Goal: Task Accomplishment & Management: Use online tool/utility

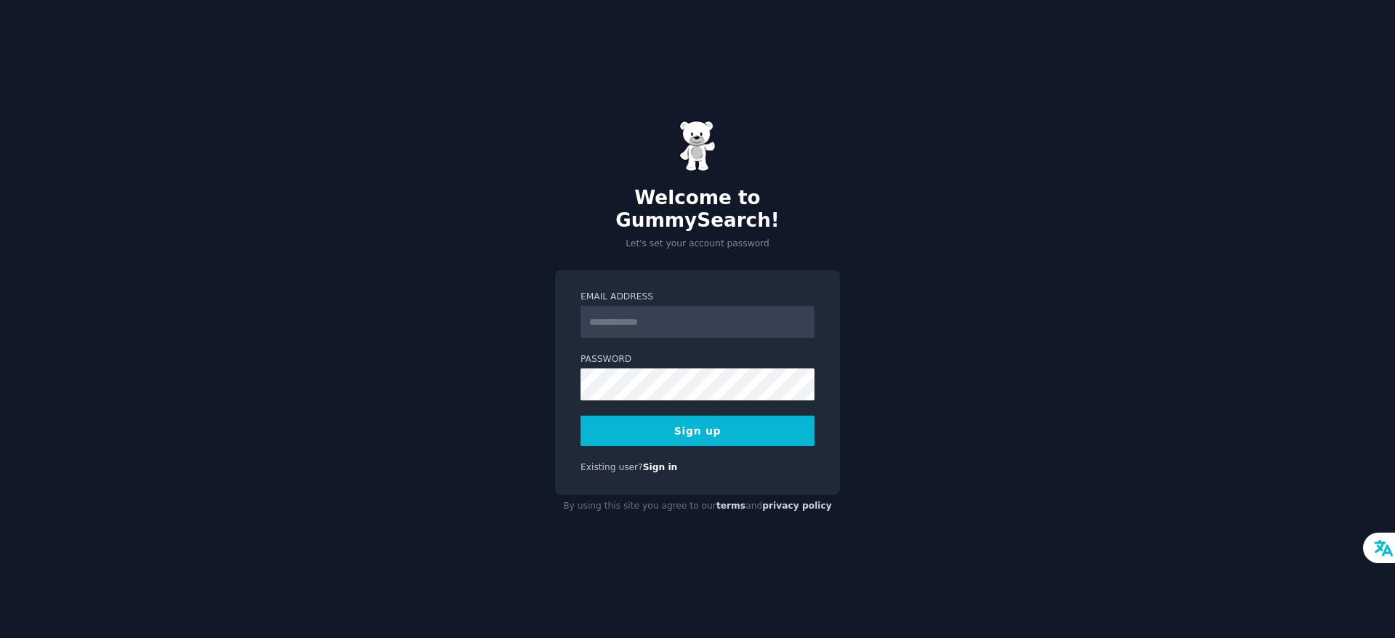
drag, startPoint x: 0, startPoint y: 0, endPoint x: 706, endPoint y: 307, distance: 770.1
click at [706, 307] on input "Email Address" at bounding box center [697, 322] width 234 height 32
type input "**********"
click at [642, 354] on label "Password" at bounding box center [697, 359] width 234 height 13
click at [708, 424] on button "Sign up" at bounding box center [697, 431] width 234 height 31
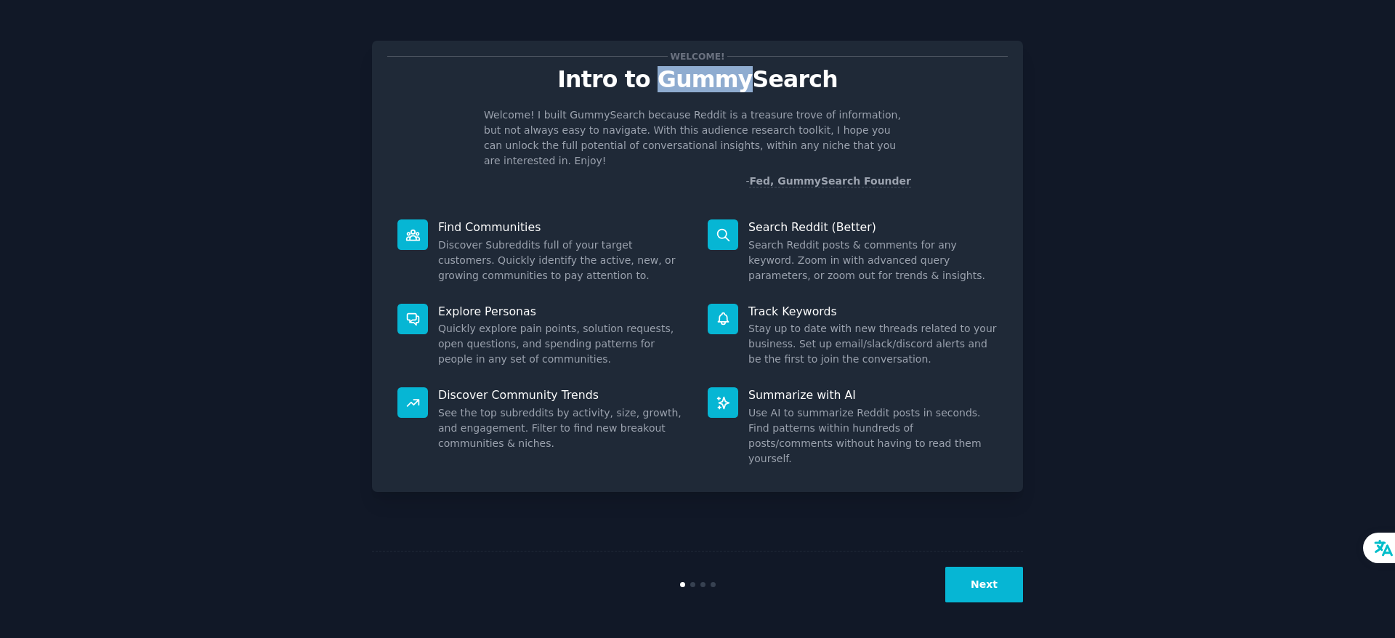
drag, startPoint x: 664, startPoint y: 78, endPoint x: 745, endPoint y: 77, distance: 80.6
click at [745, 76] on p "Intro to GummySearch" at bounding box center [697, 79] width 620 height 25
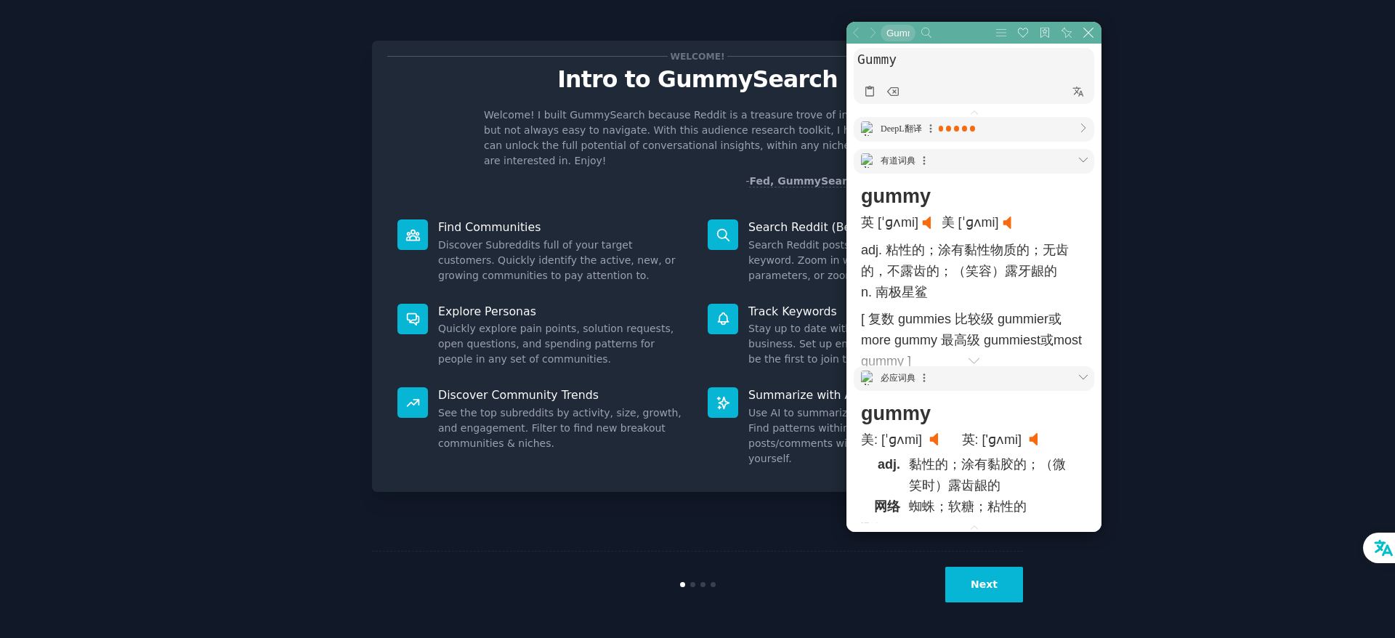
click at [707, 76] on p "Intro to GummySearch" at bounding box center [697, 79] width 620 height 25
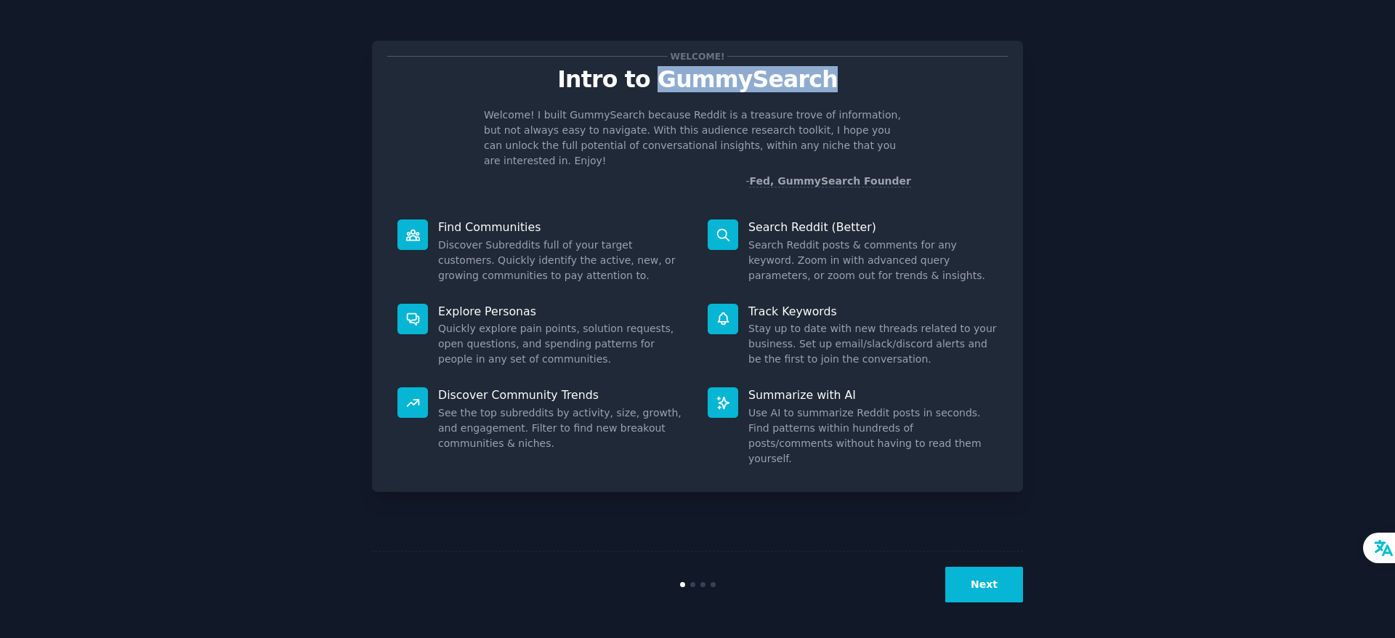
drag, startPoint x: 662, startPoint y: 79, endPoint x: 826, endPoint y: 79, distance: 164.2
click at [826, 79] on p "Intro to GummySearch" at bounding box center [697, 79] width 620 height 25
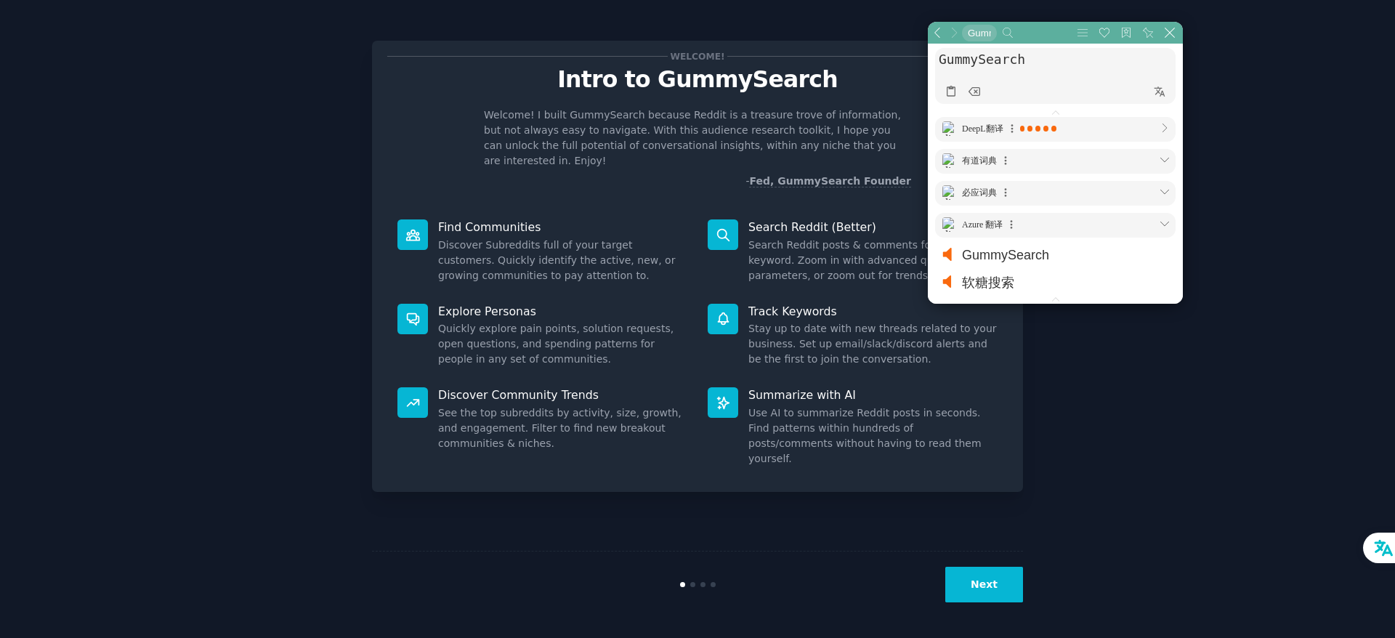
scroll to position [84, 331]
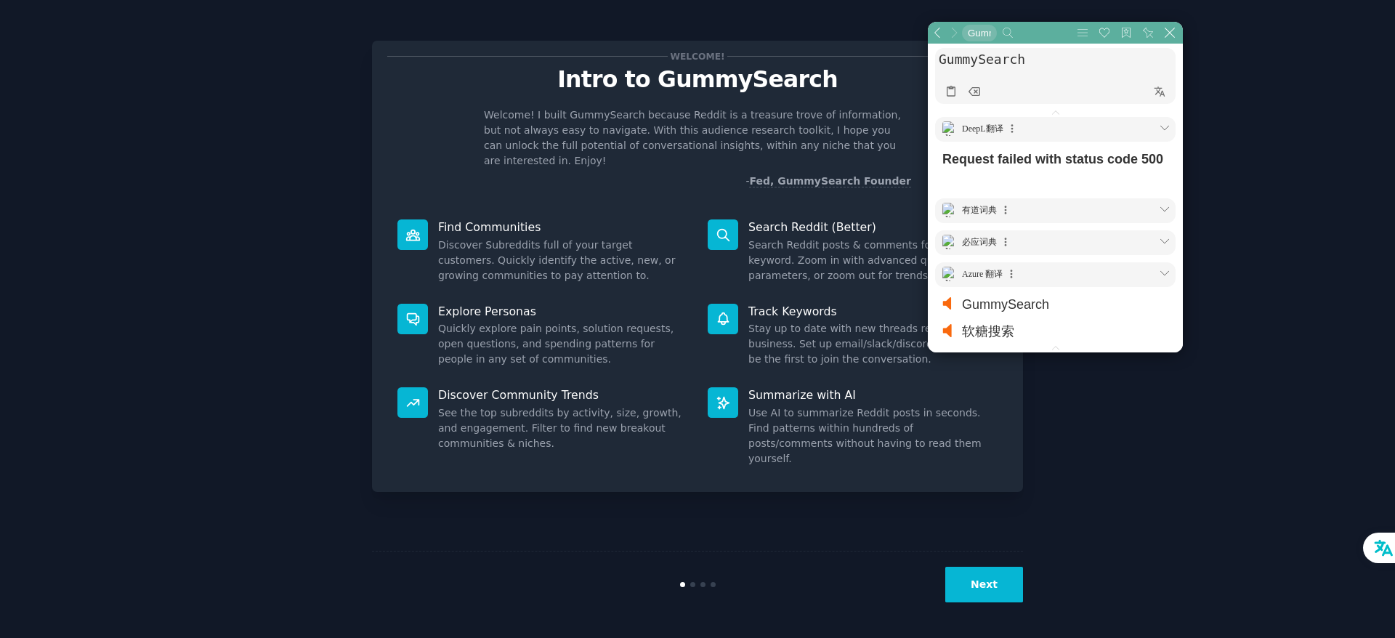
click at [400, 154] on div "Welcome! I built GummySearch because Reddit is a treasure trove of information,…" at bounding box center [697, 148] width 620 height 81
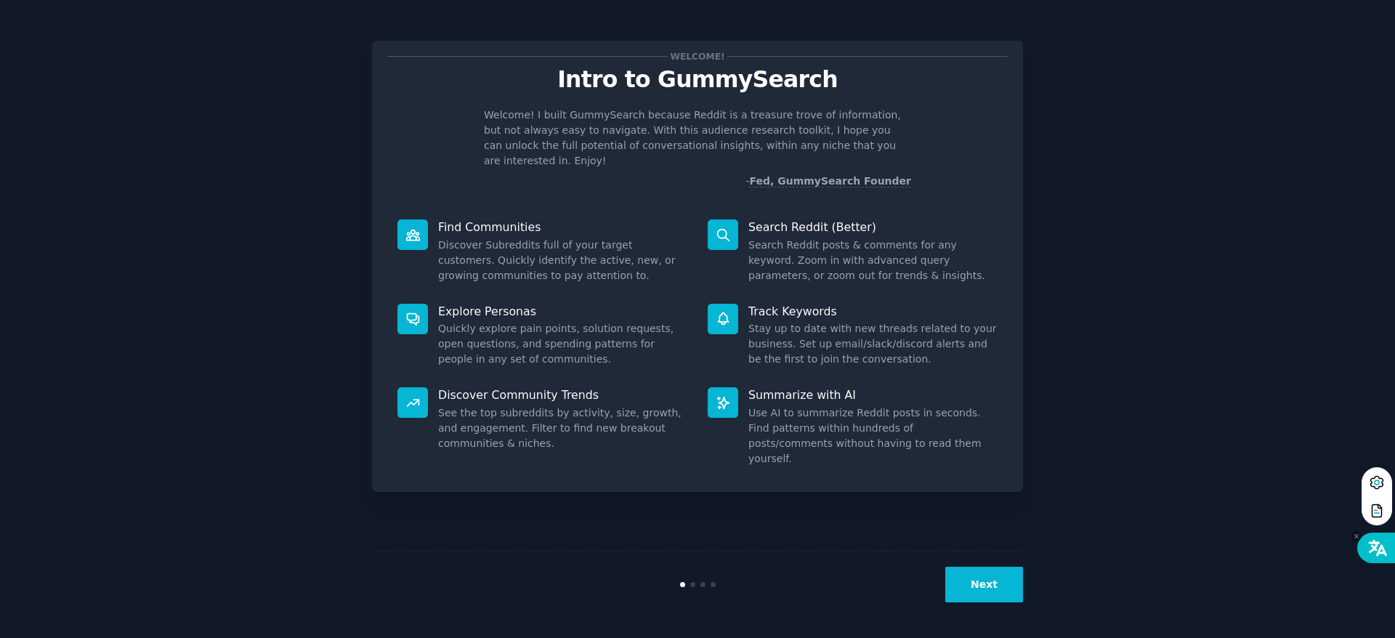
click at [1381, 551] on icon at bounding box center [1376, 547] width 19 height 17
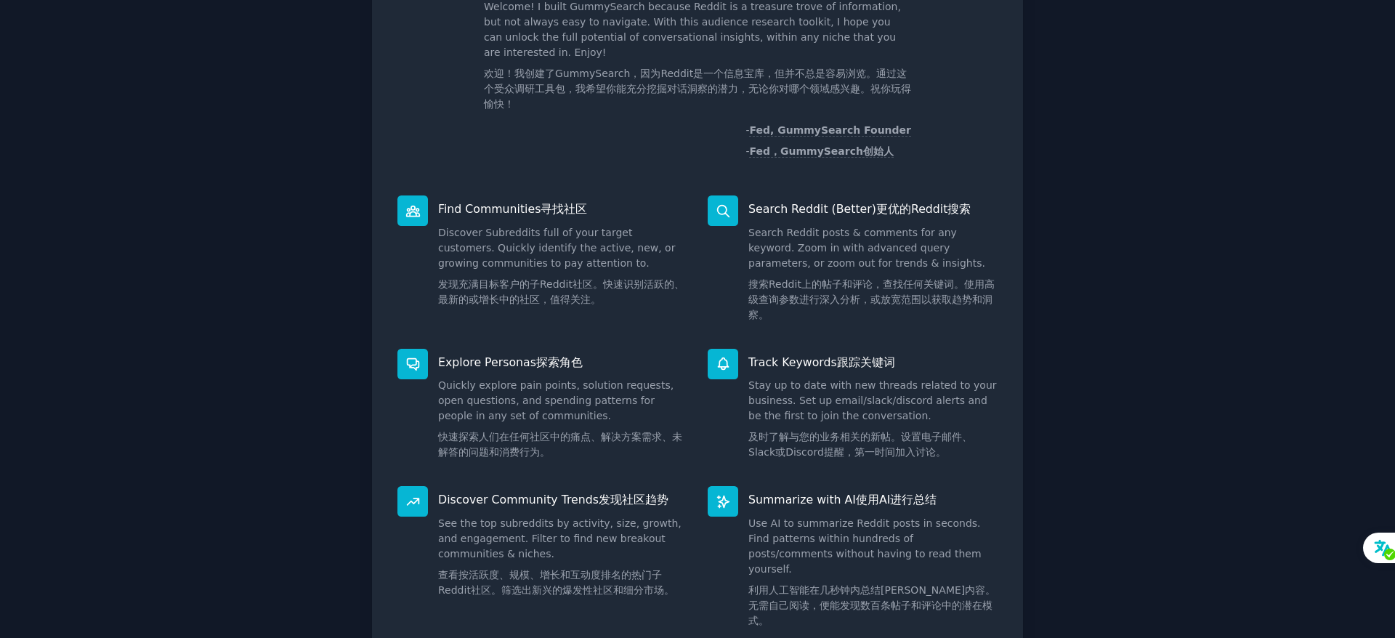
scroll to position [271, 0]
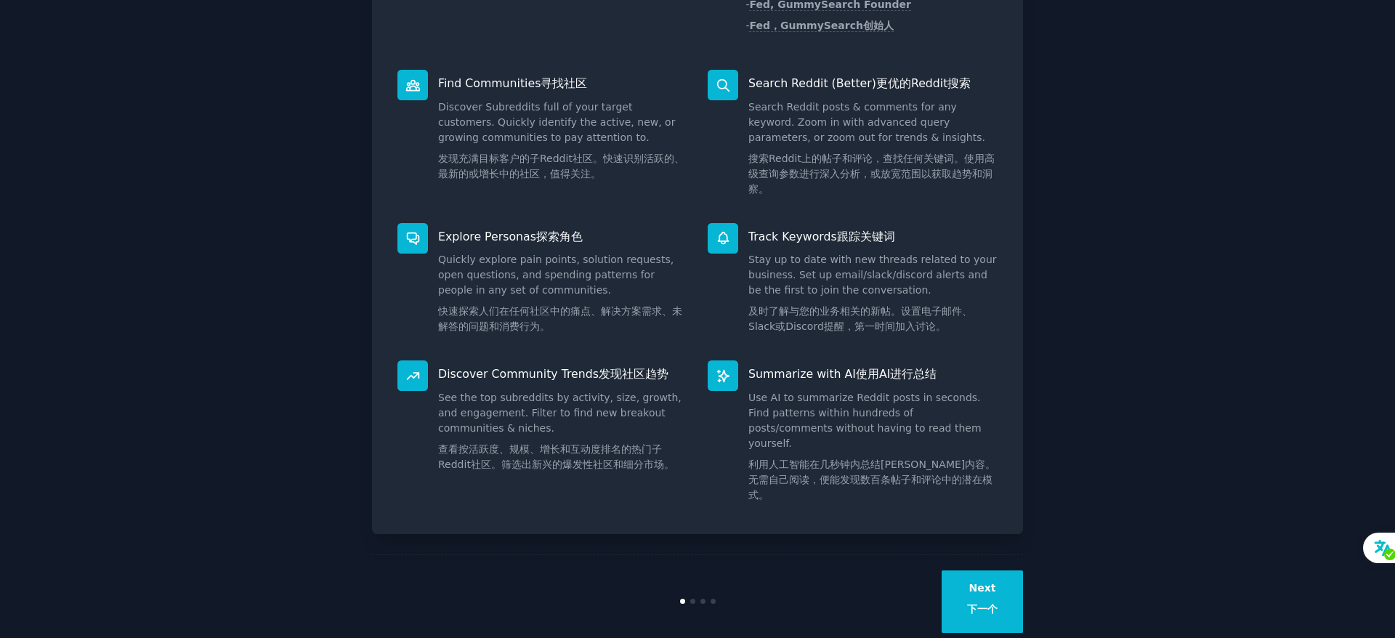
click at [997, 577] on button "Next 下一个" at bounding box center [981, 601] width 81 height 62
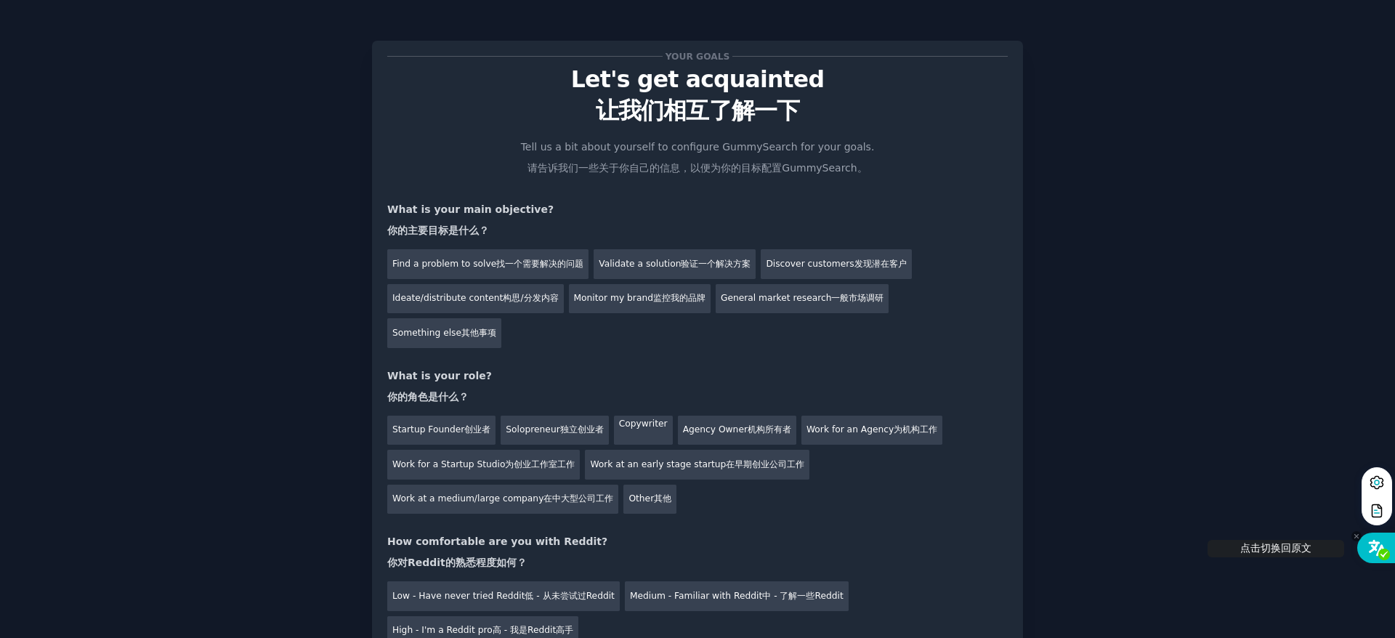
click at [1379, 549] on icon at bounding box center [1384, 554] width 12 height 12
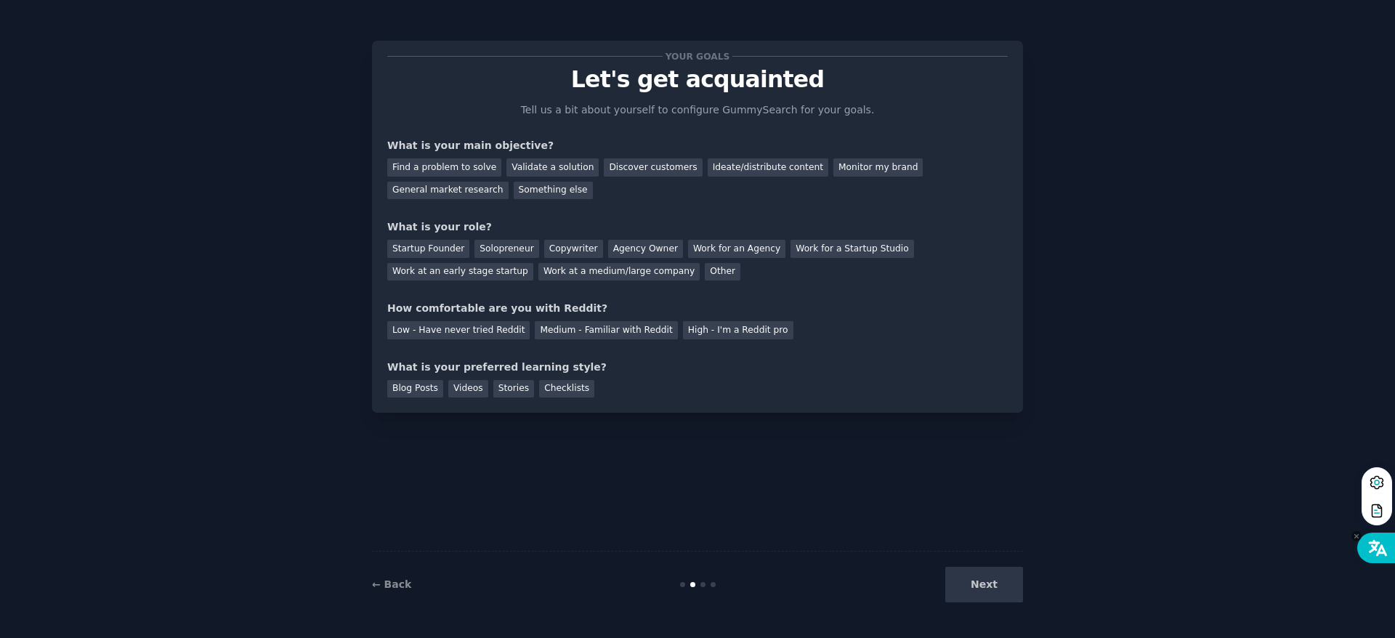
click at [1368, 554] on icon at bounding box center [1376, 547] width 19 height 17
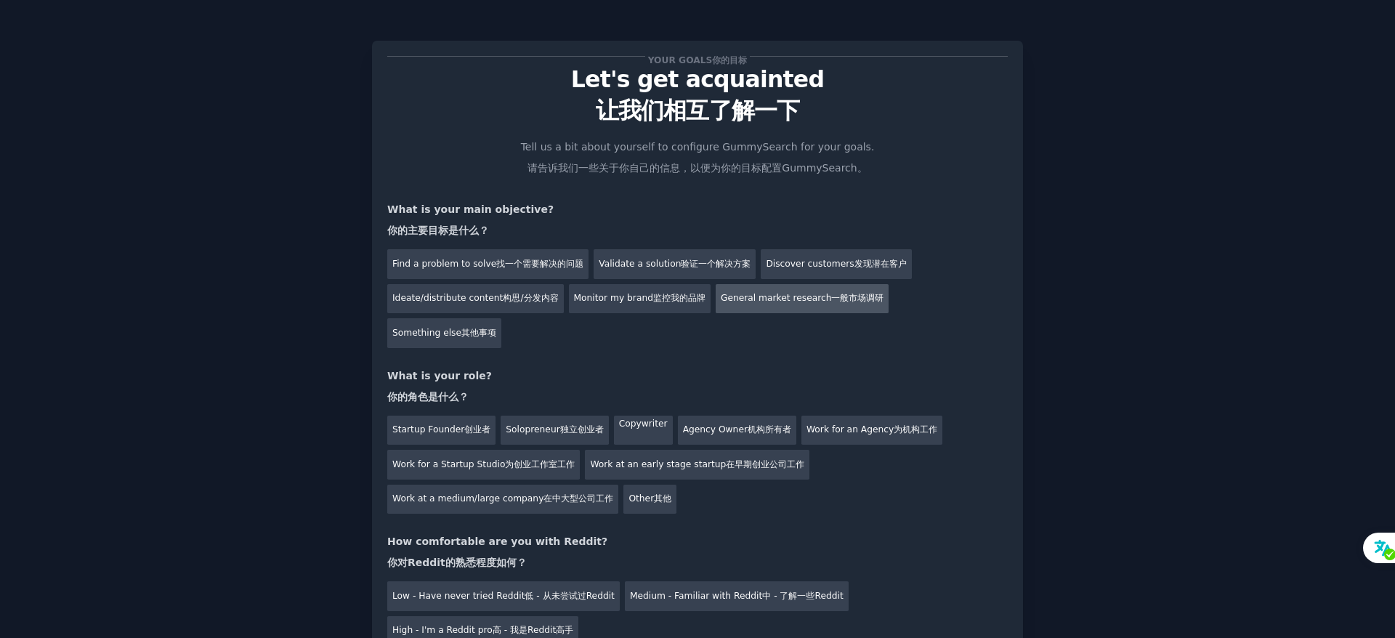
click at [813, 294] on div "General market research 一般市场调研" at bounding box center [803, 299] width 174 height 30
click at [827, 261] on div "Discover customers 发现潜在客户" at bounding box center [836, 264] width 150 height 30
click at [814, 293] on div "General market research 一般市场调研" at bounding box center [803, 299] width 174 height 30
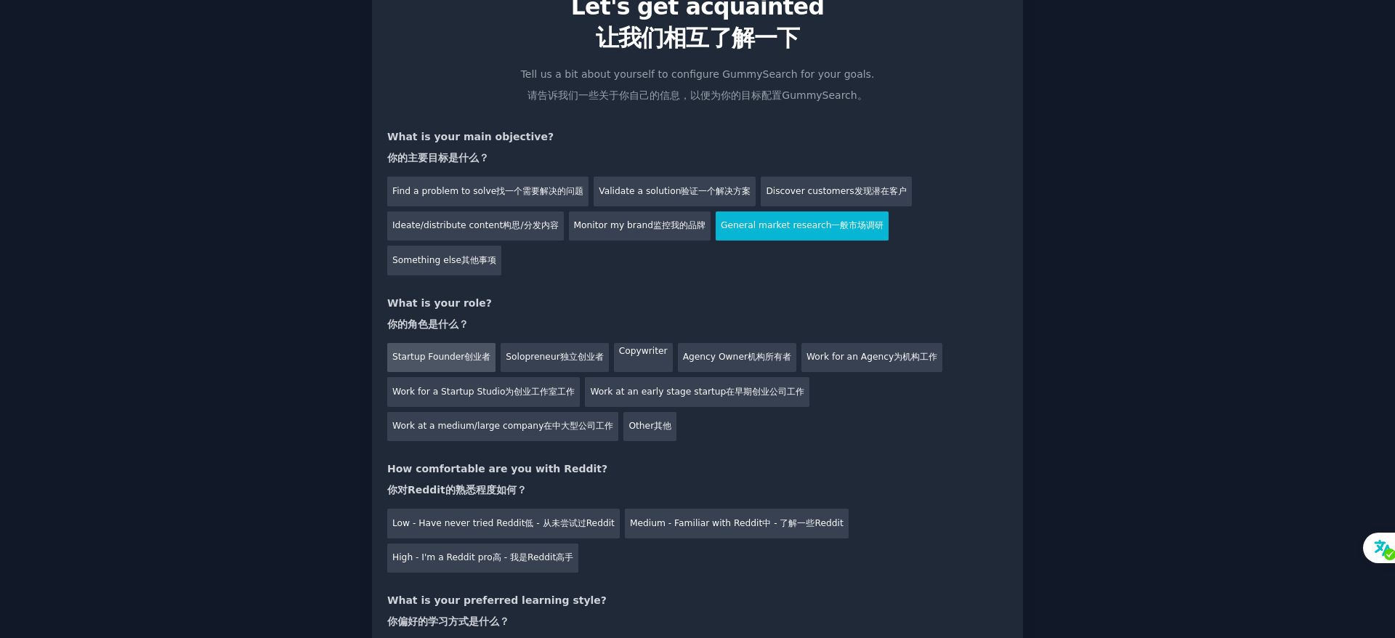
click at [457, 343] on div "Startup Founder 创业者" at bounding box center [441, 358] width 108 height 30
click at [733, 509] on div "Medium - Familiar with Reddit 中 - 了解一些Reddit" at bounding box center [737, 524] width 224 height 30
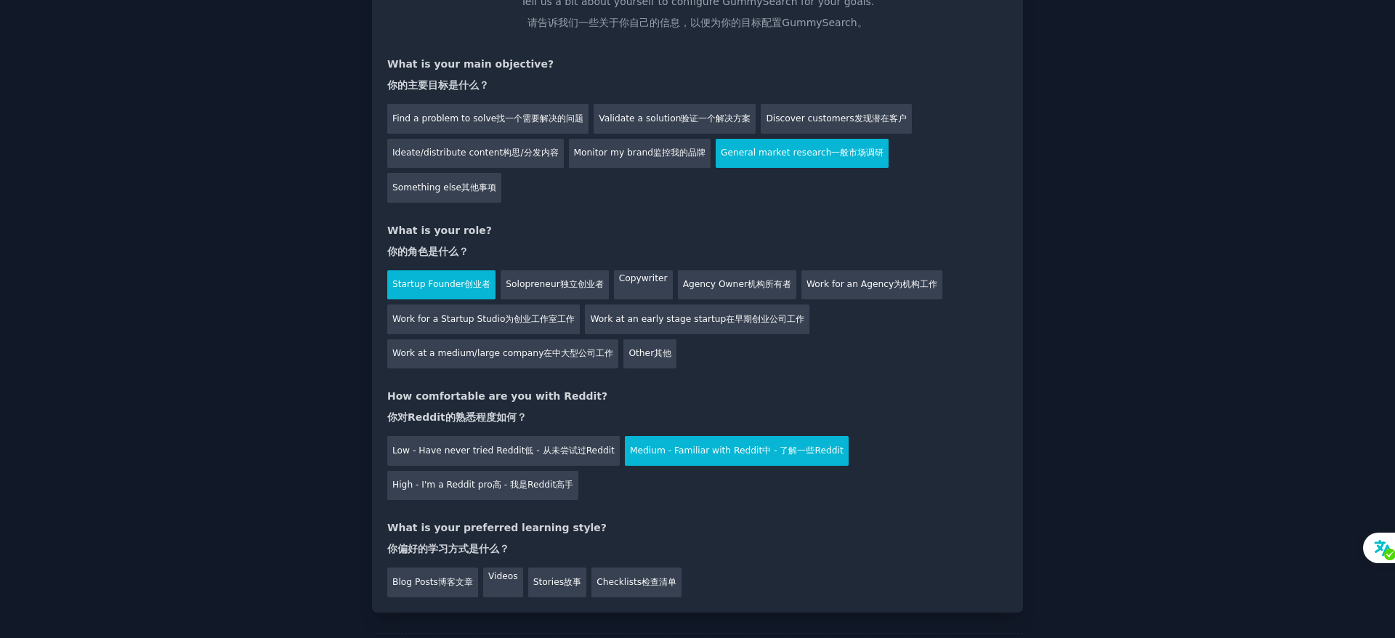
scroll to position [218, 0]
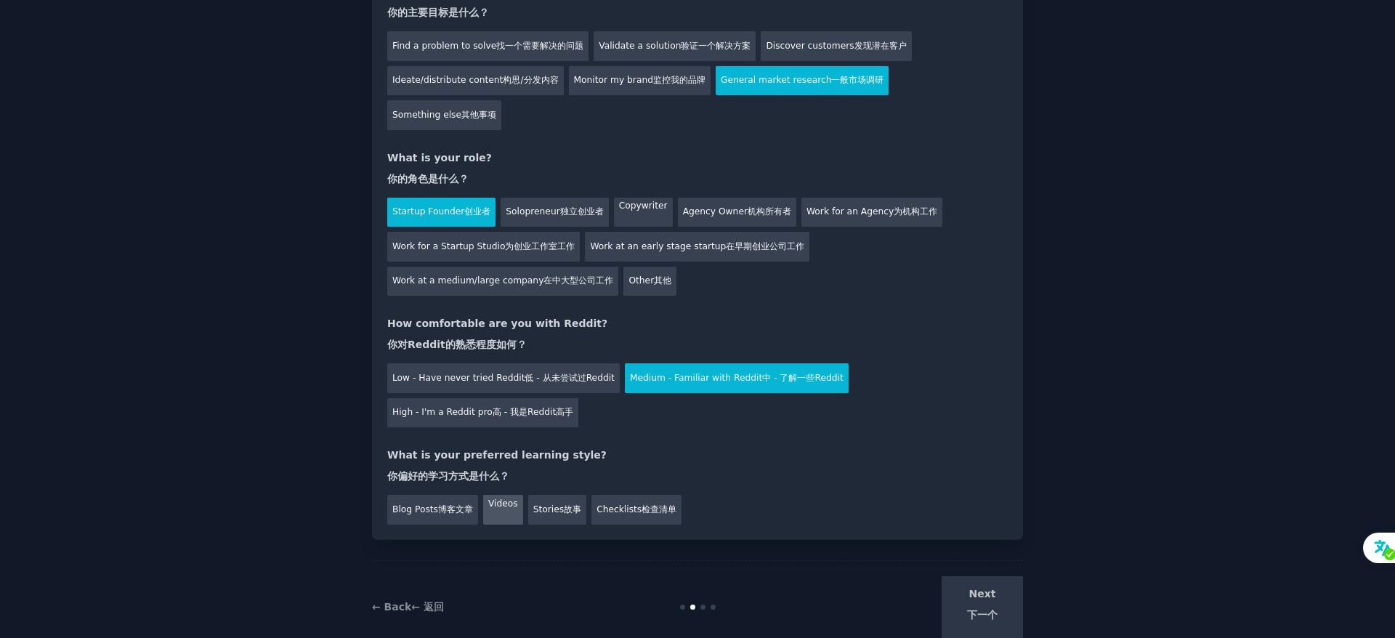
click at [501, 495] on div "Videos" at bounding box center [503, 510] width 40 height 30
click at [981, 609] on font "下一个" at bounding box center [982, 615] width 31 height 12
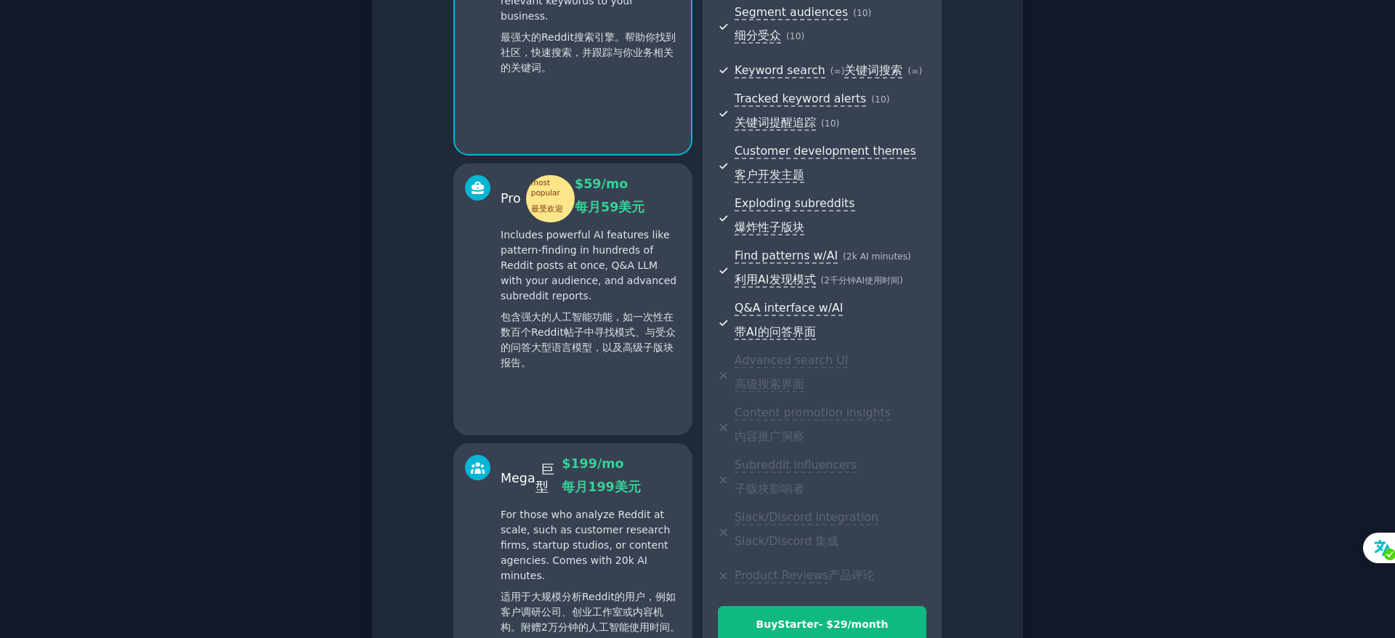
scroll to position [530, 0]
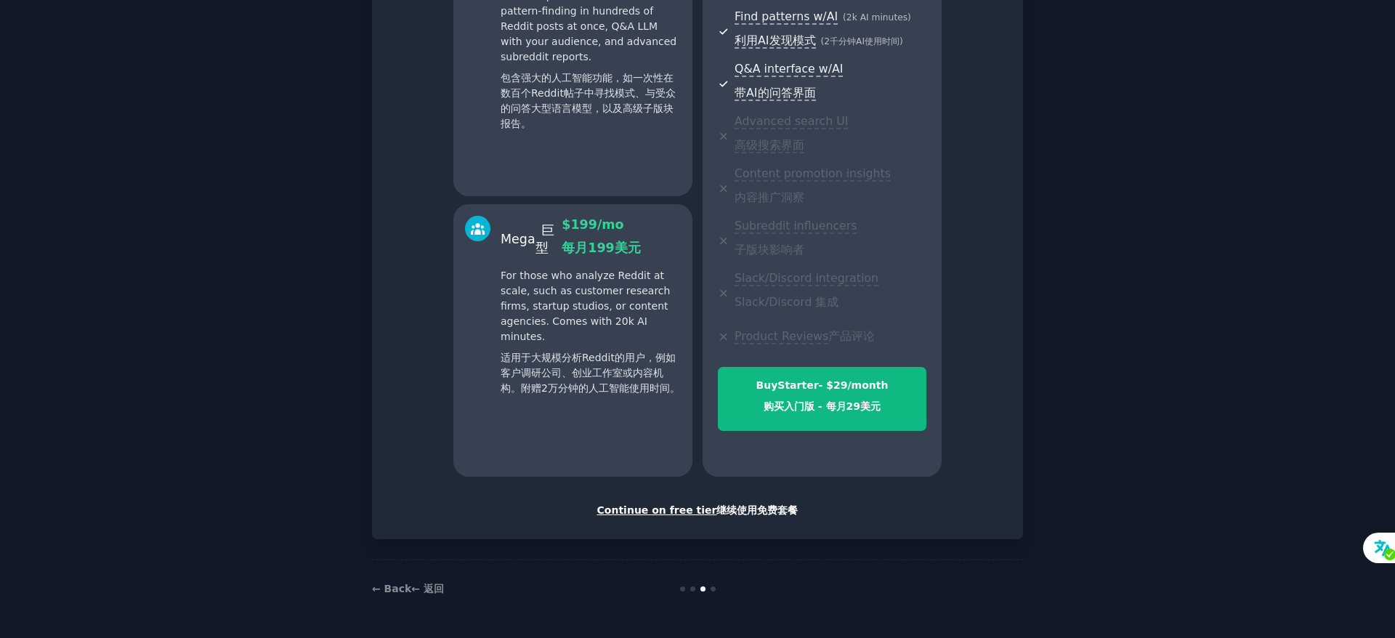
click at [662, 508] on div "Continue on free tier 继续使用免费套餐" at bounding box center [697, 510] width 620 height 27
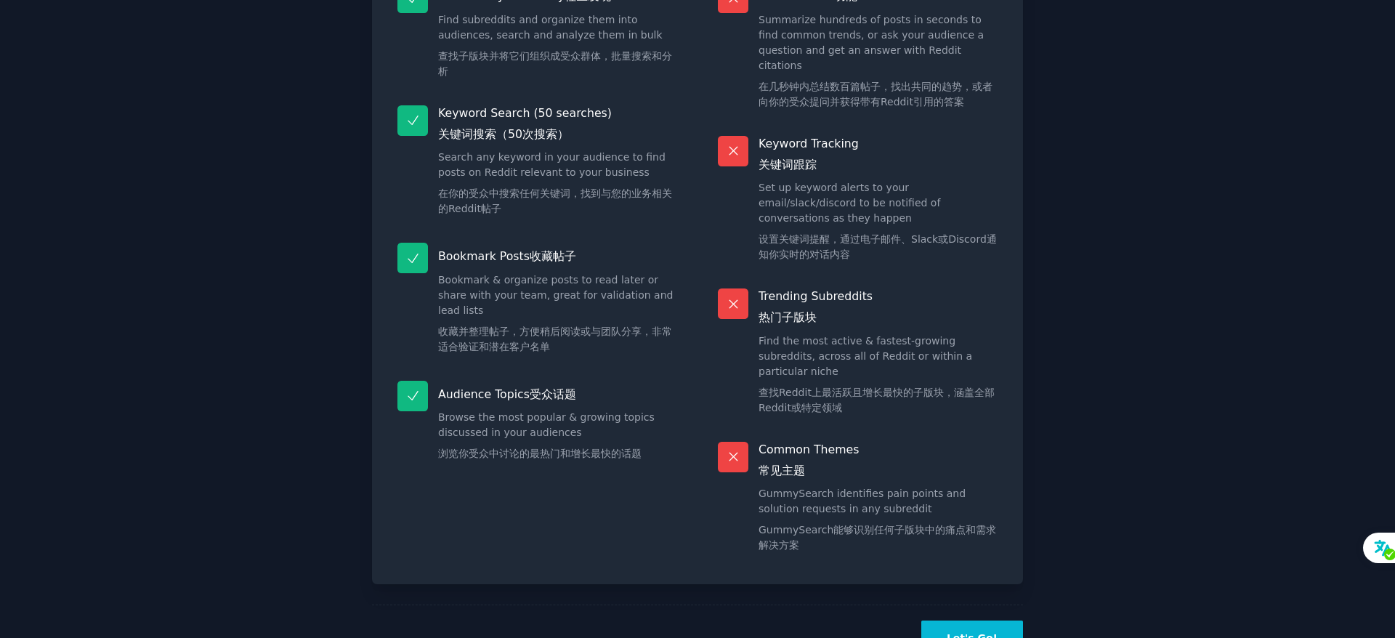
scroll to position [341, 0]
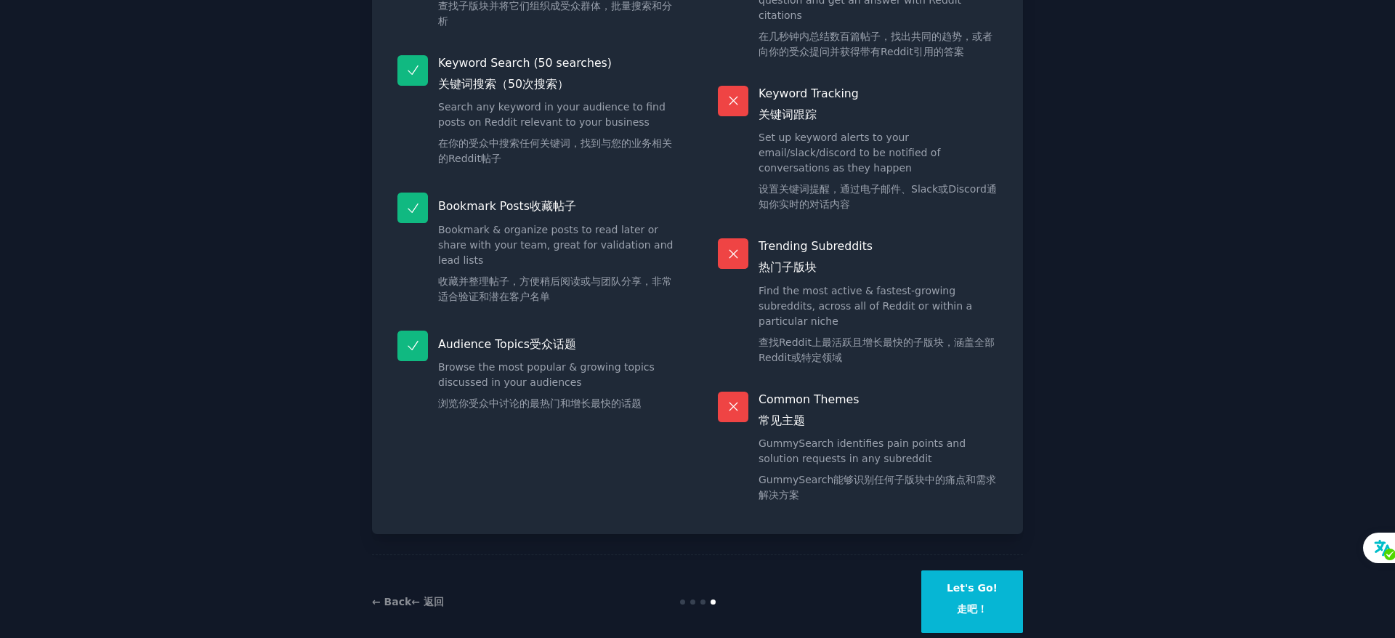
click at [980, 570] on button "Let's Go! 走吧！" at bounding box center [972, 601] width 102 height 62
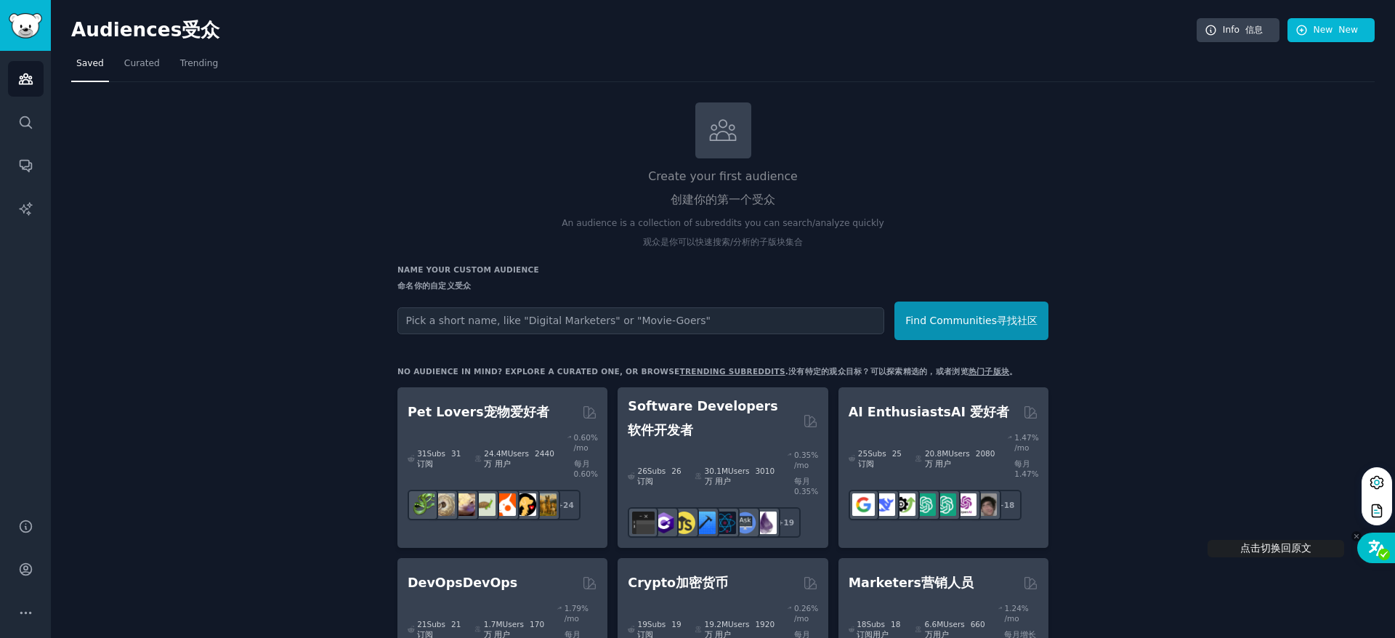
click at [1370, 549] on icon at bounding box center [1376, 547] width 19 height 17
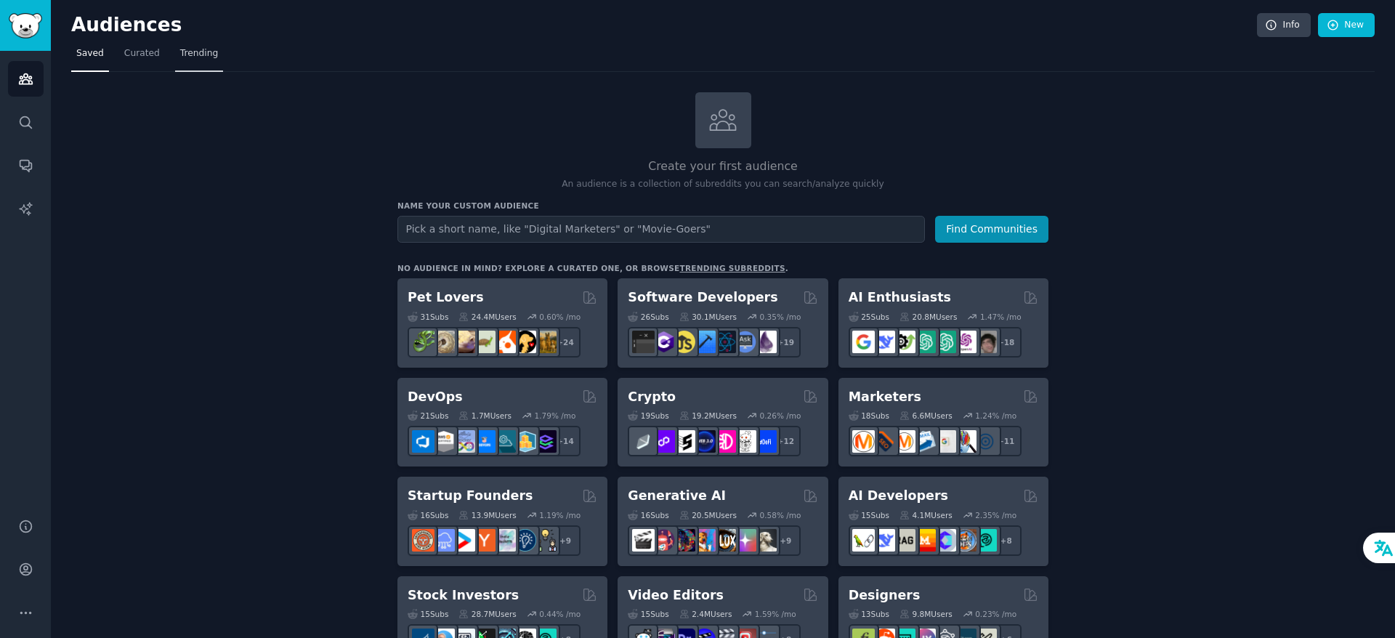
click at [191, 57] on span "Trending" at bounding box center [199, 53] width 38 height 13
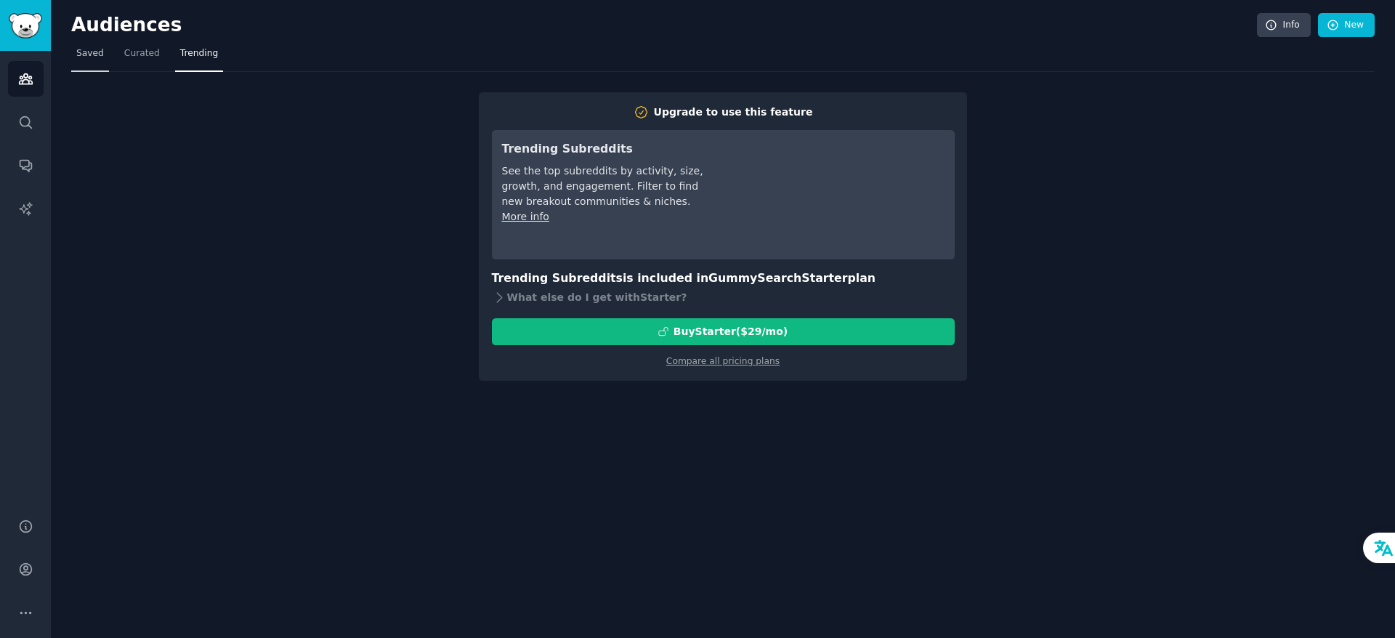
click at [92, 46] on link "Saved" at bounding box center [90, 57] width 38 height 30
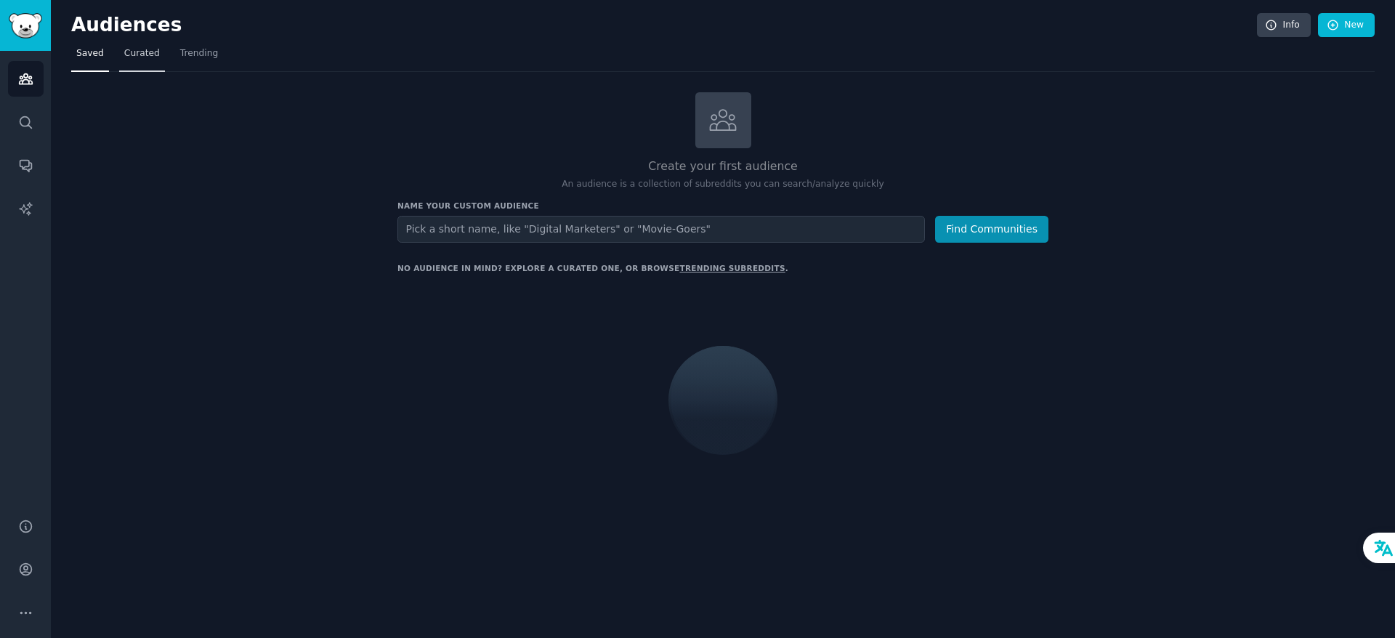
click at [134, 57] on span "Curated" at bounding box center [142, 53] width 36 height 13
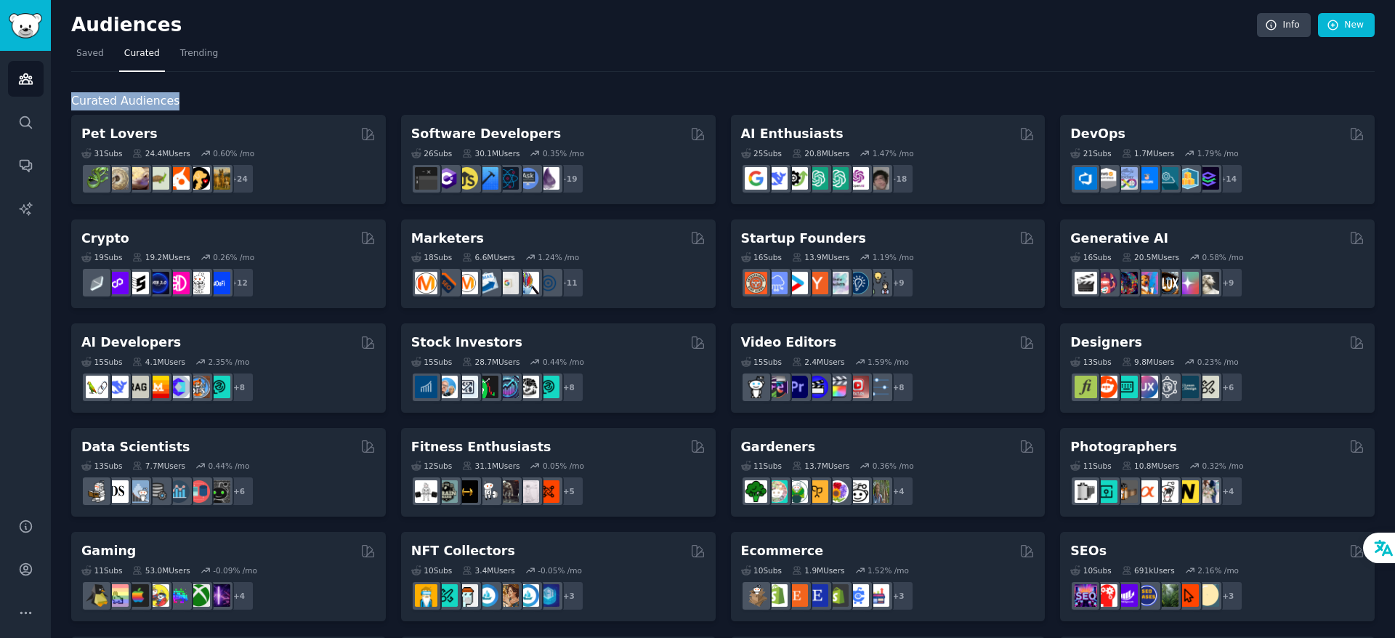
drag, startPoint x: 71, startPoint y: 98, endPoint x: 198, endPoint y: 92, distance: 127.3
click at [198, 92] on h2 "Curated Audiences" at bounding box center [722, 101] width 1303 height 18
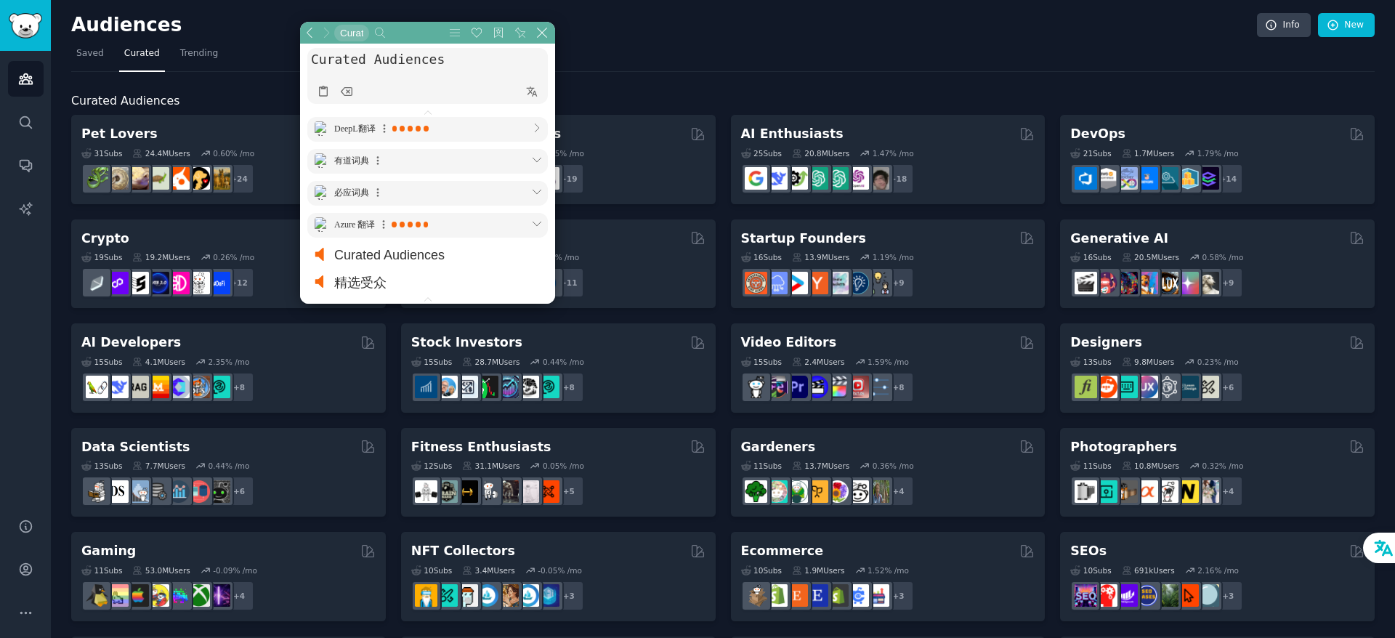
scroll to position [84, 331]
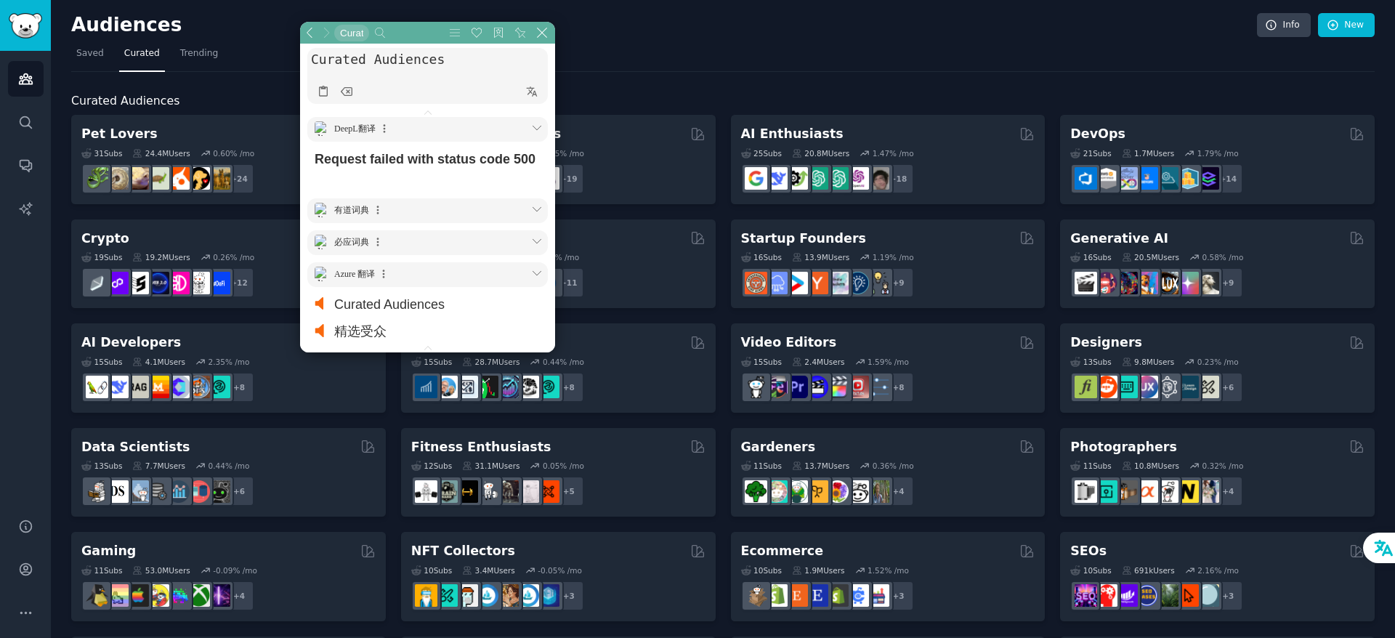
click at [815, 43] on nav "Saved Curated Trending" at bounding box center [722, 57] width 1303 height 30
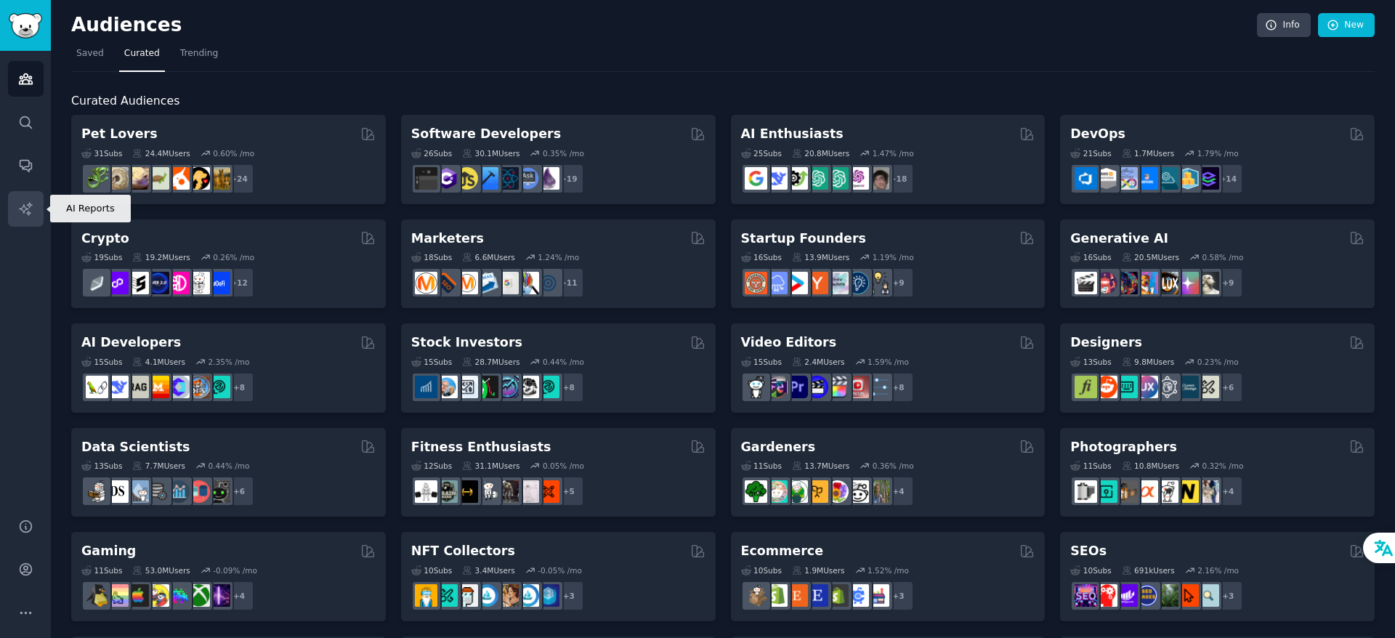
click at [18, 203] on icon "Sidebar" at bounding box center [25, 208] width 15 height 15
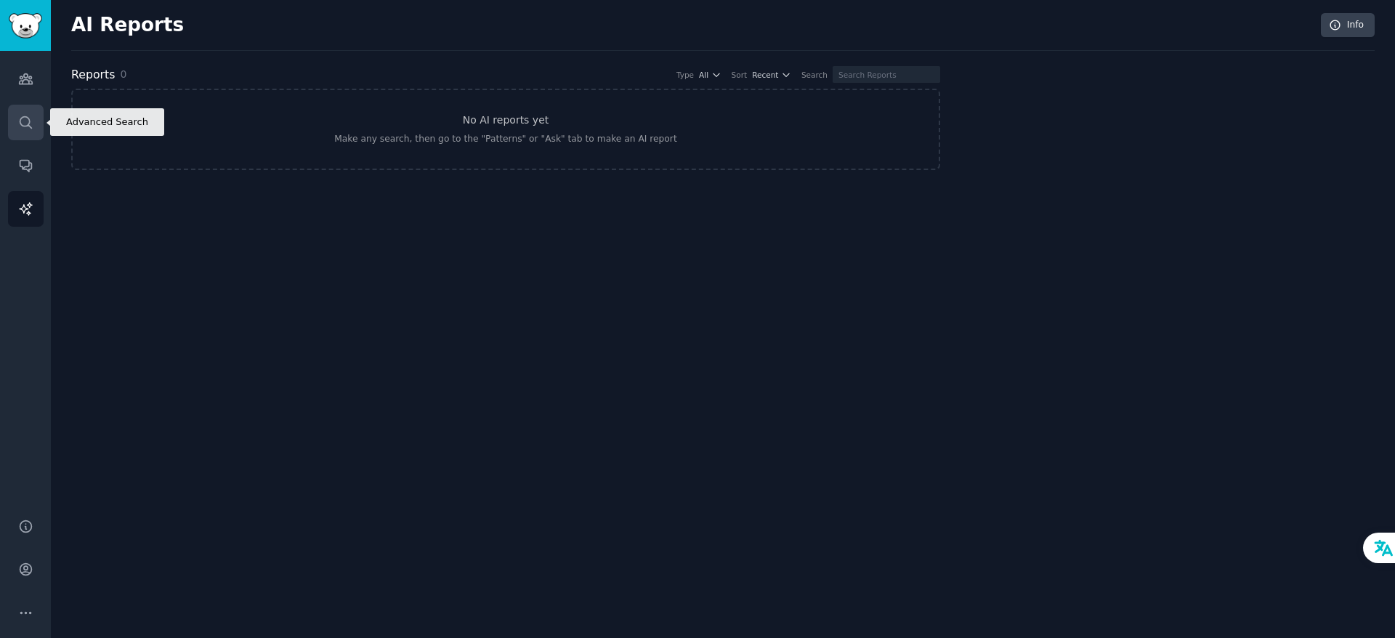
click at [36, 118] on link "Search" at bounding box center [26, 123] width 36 height 36
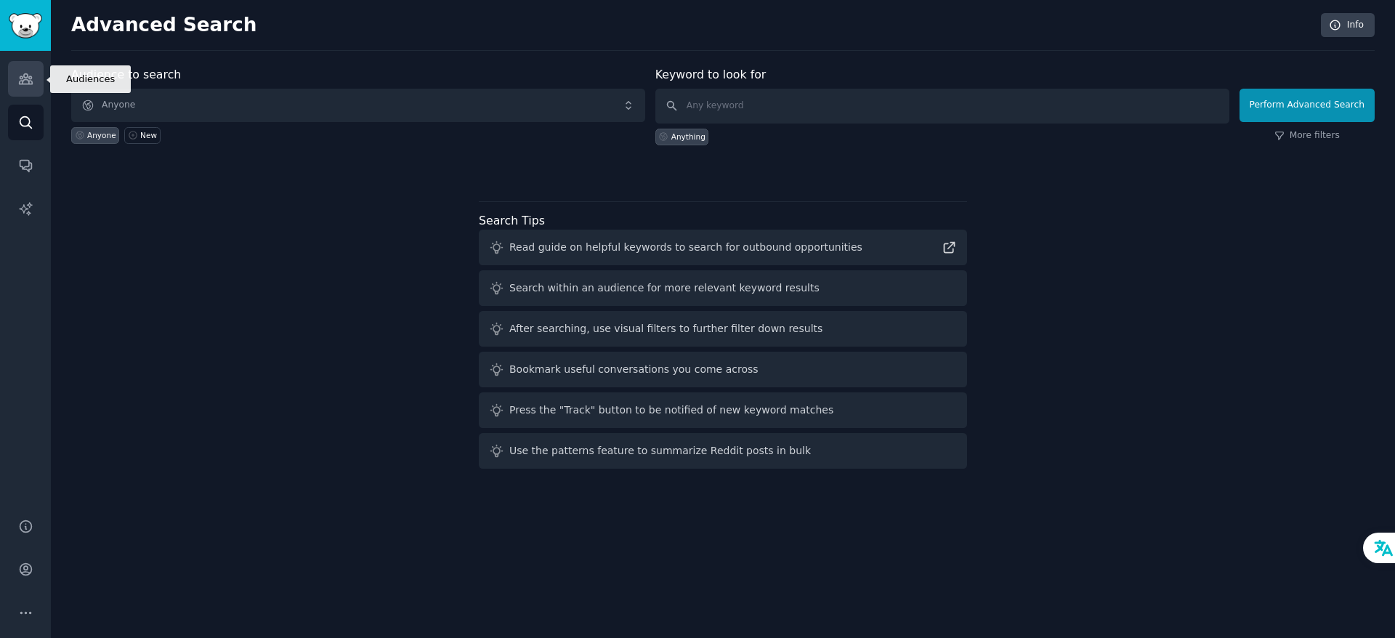
click at [26, 77] on icon "Sidebar" at bounding box center [25, 79] width 13 height 10
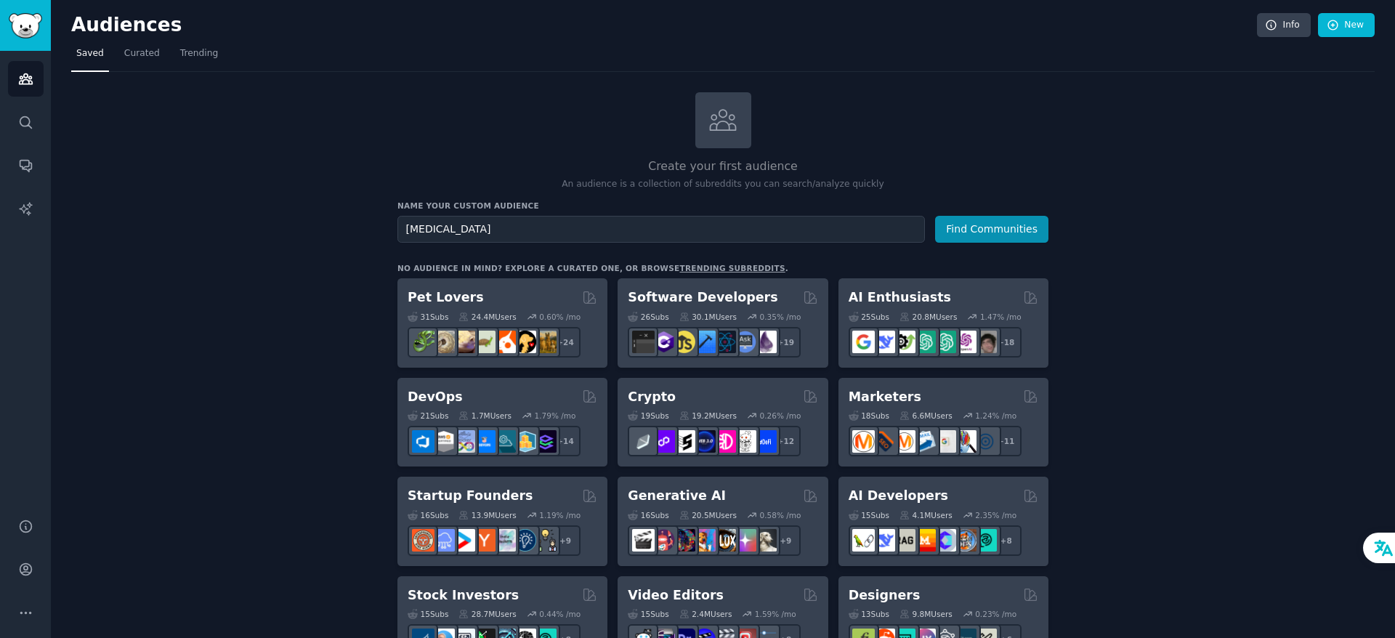
type input "[MEDICAL_DATA]"
click at [935, 216] on button "Find Communities" at bounding box center [991, 229] width 113 height 27
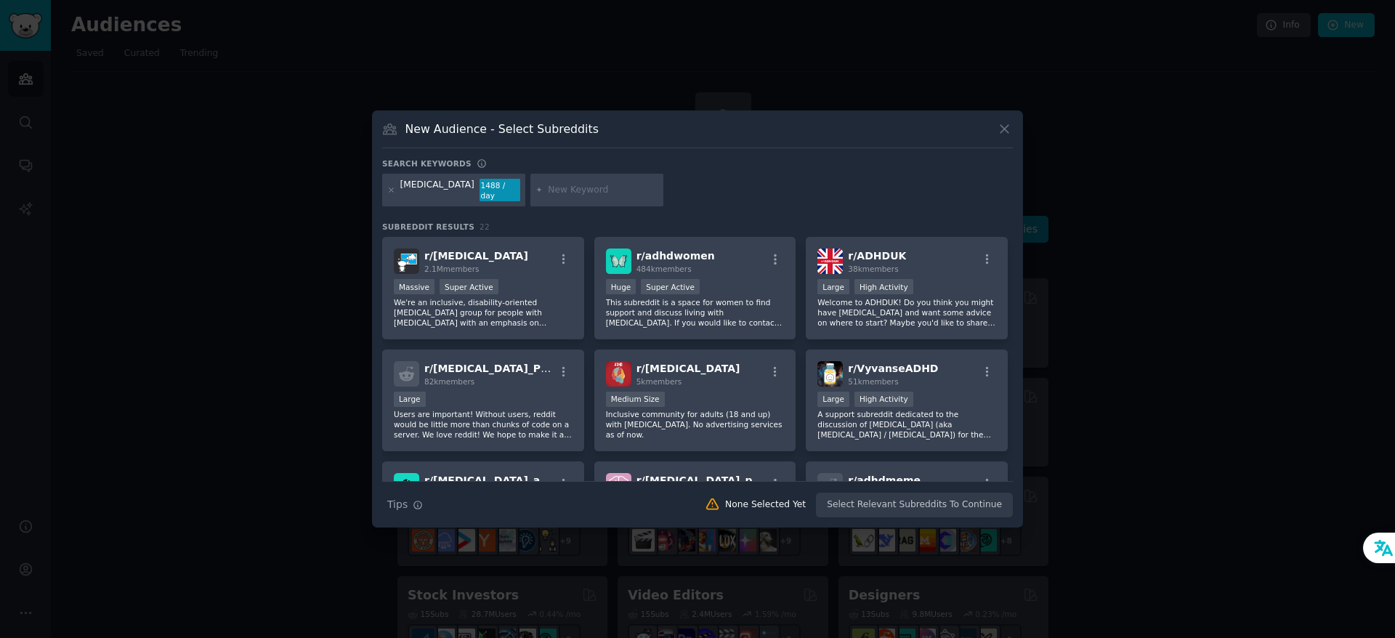
click at [710, 169] on div "Search keywords" at bounding box center [697, 165] width 631 height 15
click at [517, 275] on div "r/ [MEDICAL_DATA] 2.1M members Massive Super Active We're an inclusive, disabil…" at bounding box center [483, 288] width 202 height 102
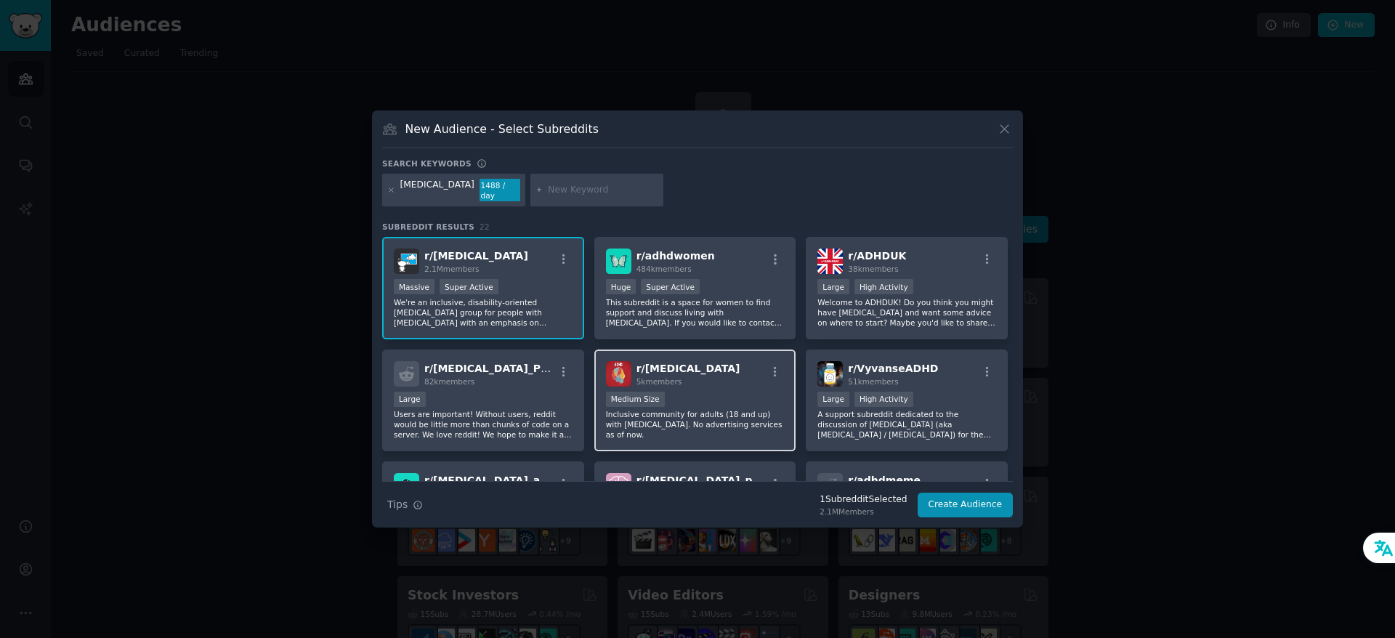
click at [740, 406] on div "Medium Size" at bounding box center [695, 401] width 179 height 18
click at [726, 402] on div "Medium Size" at bounding box center [695, 401] width 179 height 18
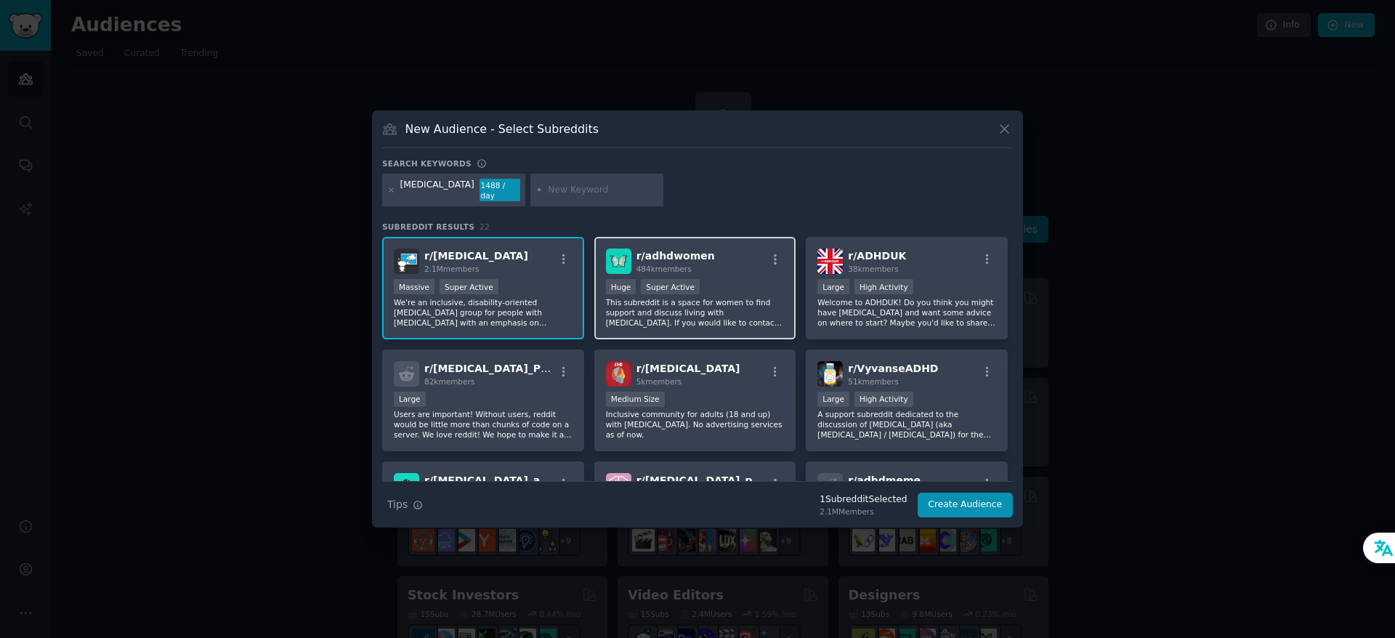
click at [736, 282] on div "Huge Super Active" at bounding box center [695, 288] width 179 height 18
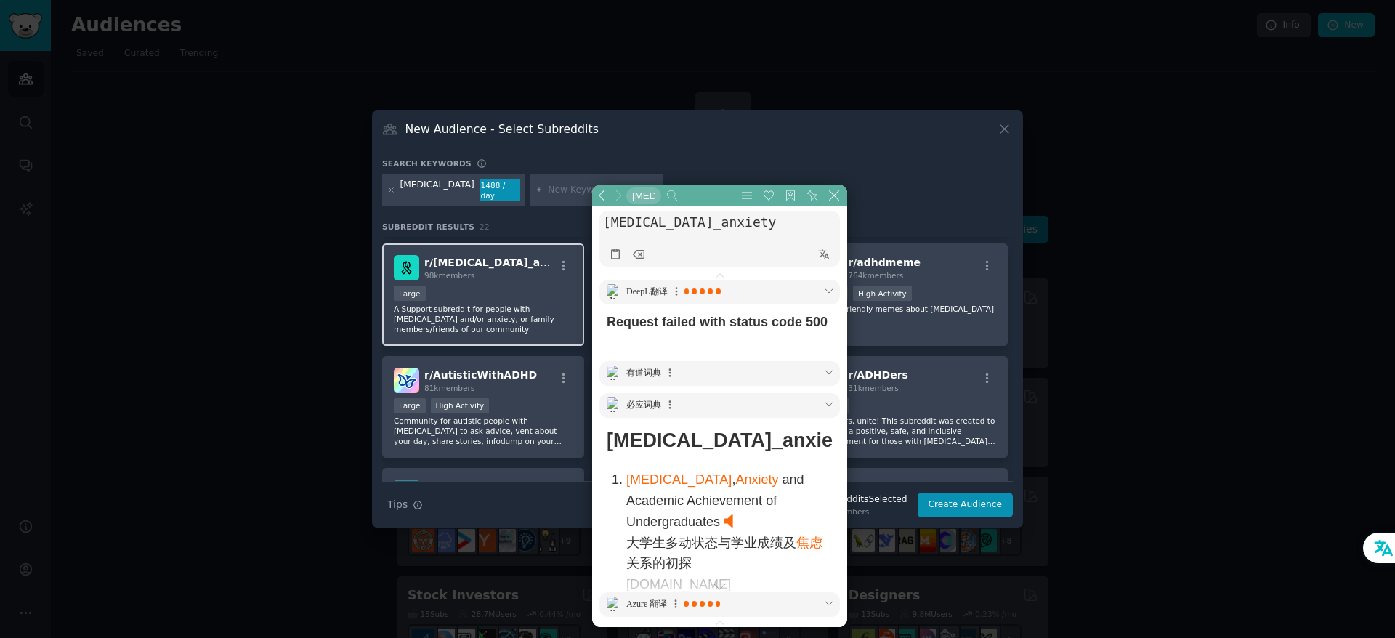
scroll to position [94, 331]
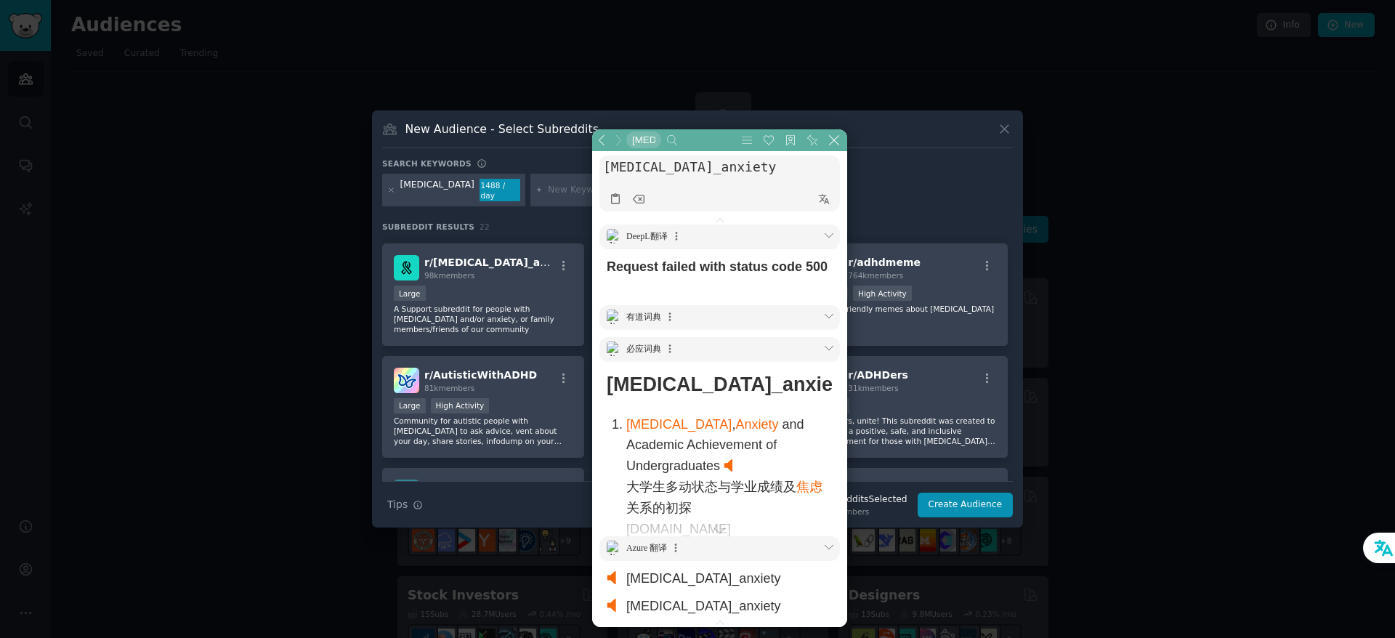
drag, startPoint x: 838, startPoint y: 137, endPoint x: 858, endPoint y: 147, distance: 22.4
click at [838, 137] on icon at bounding box center [834, 140] width 10 height 10
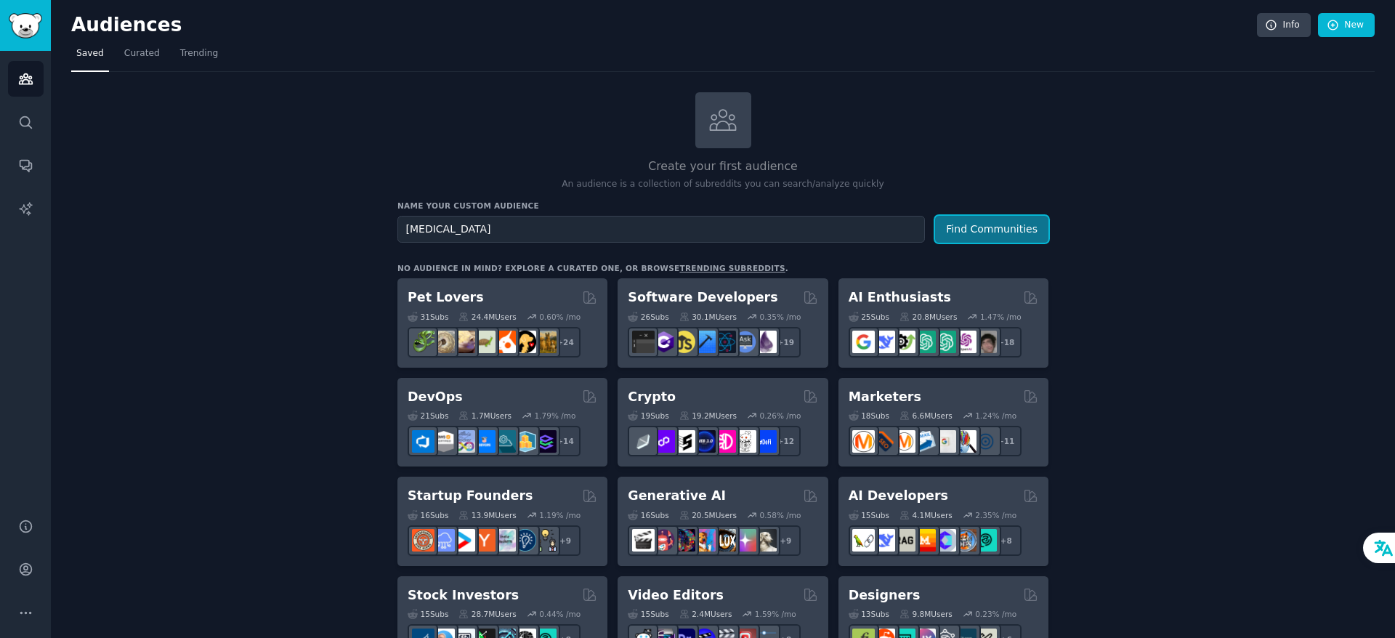
click at [988, 228] on button "Find Communities" at bounding box center [991, 229] width 113 height 27
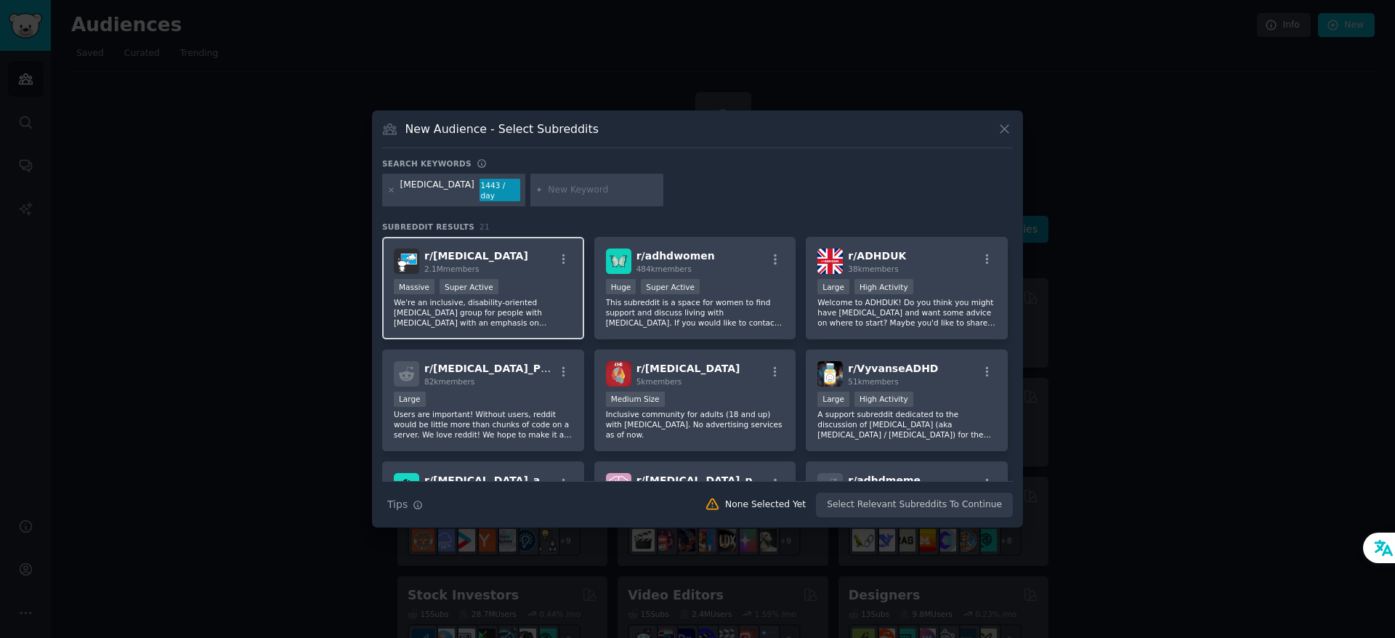
click at [524, 285] on div ">= 95th percentile for submissions / day Massive Super Active" at bounding box center [483, 288] width 179 height 18
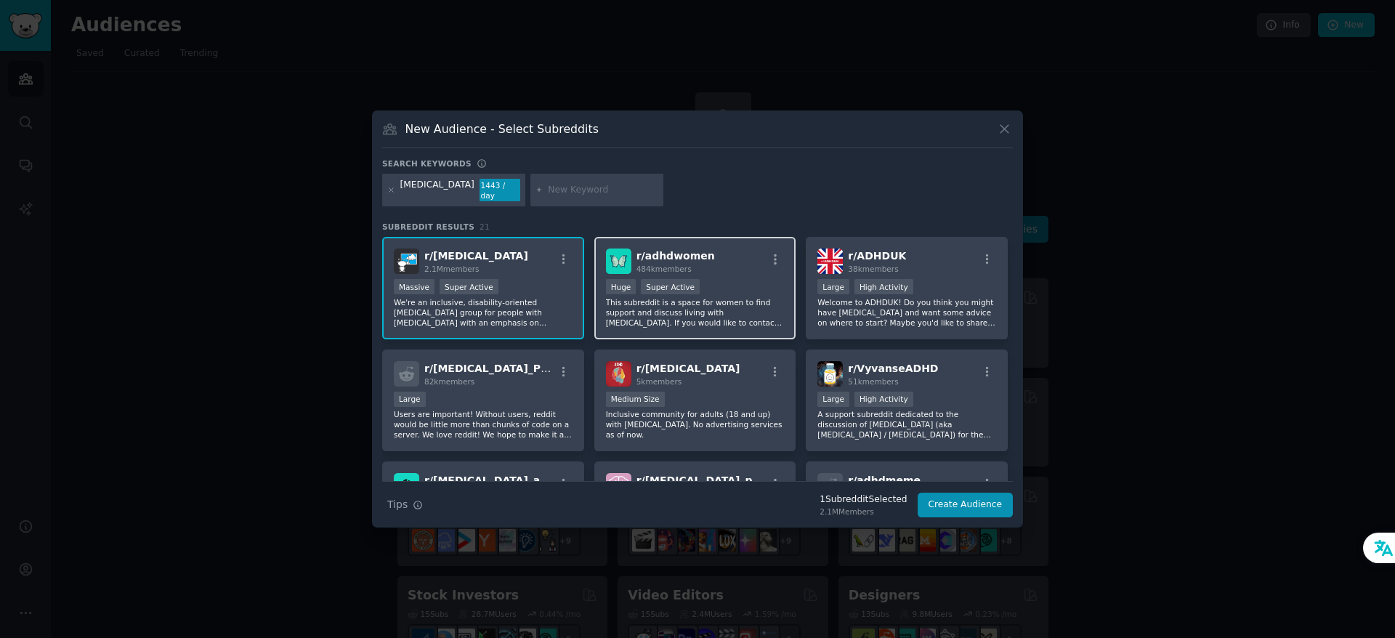
click at [747, 268] on div "r/ adhdwomen 484k members" at bounding box center [695, 260] width 179 height 25
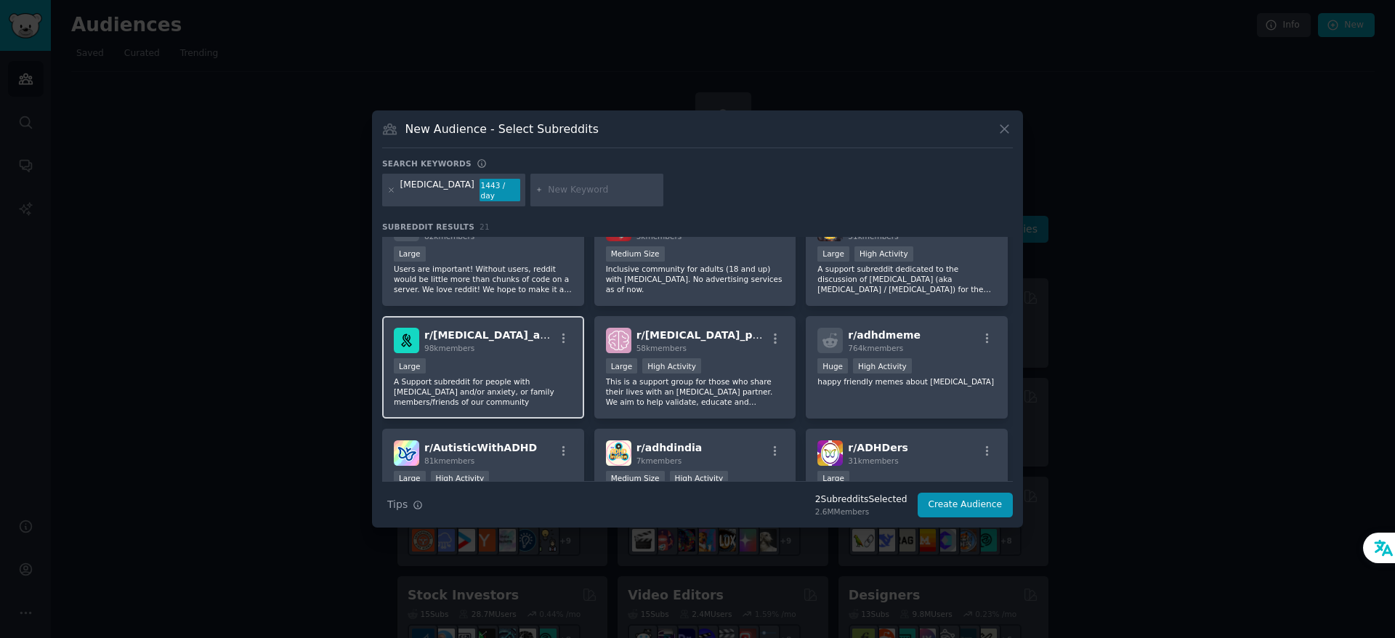
scroll to position [218, 0]
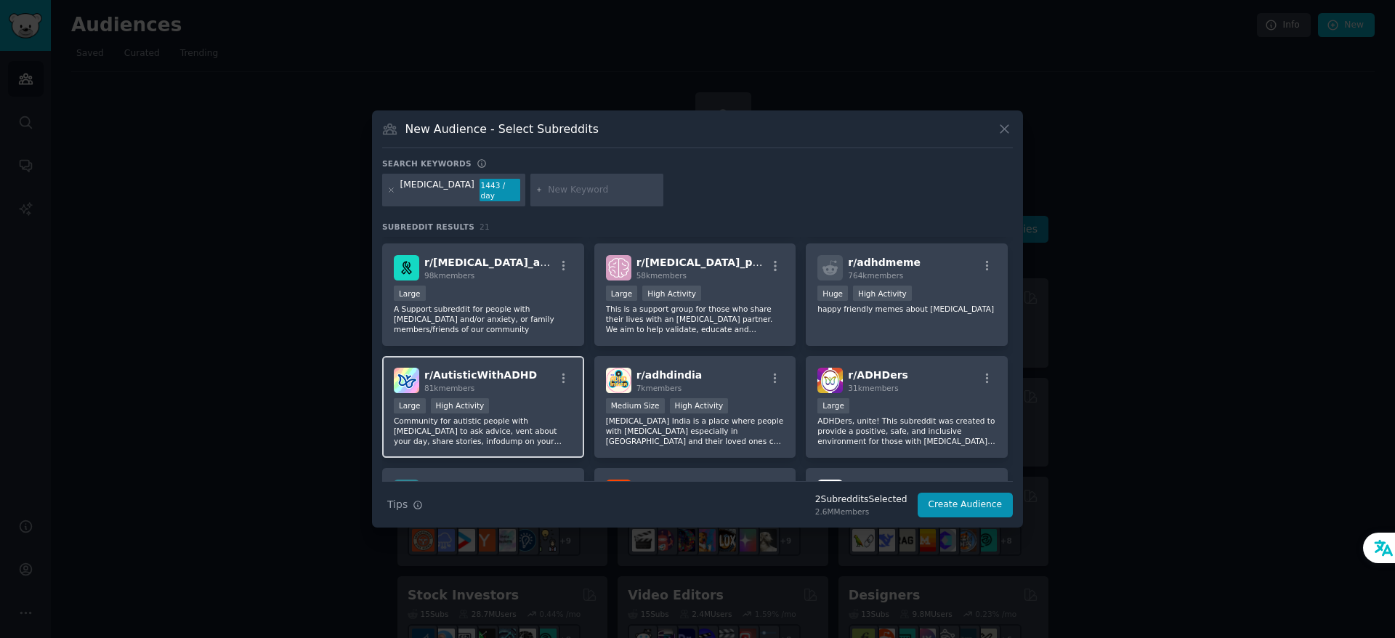
click at [527, 398] on div "Large High Activity" at bounding box center [483, 407] width 179 height 18
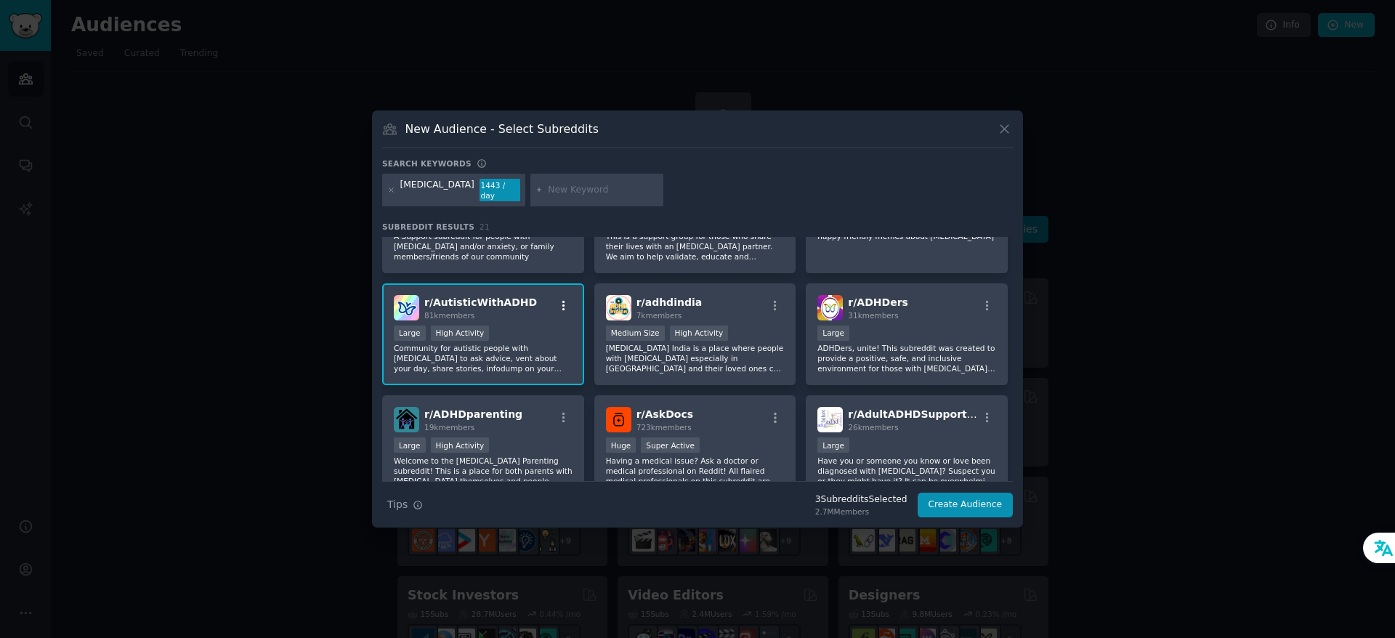
click at [559, 306] on icon "button" at bounding box center [563, 305] width 13 height 13
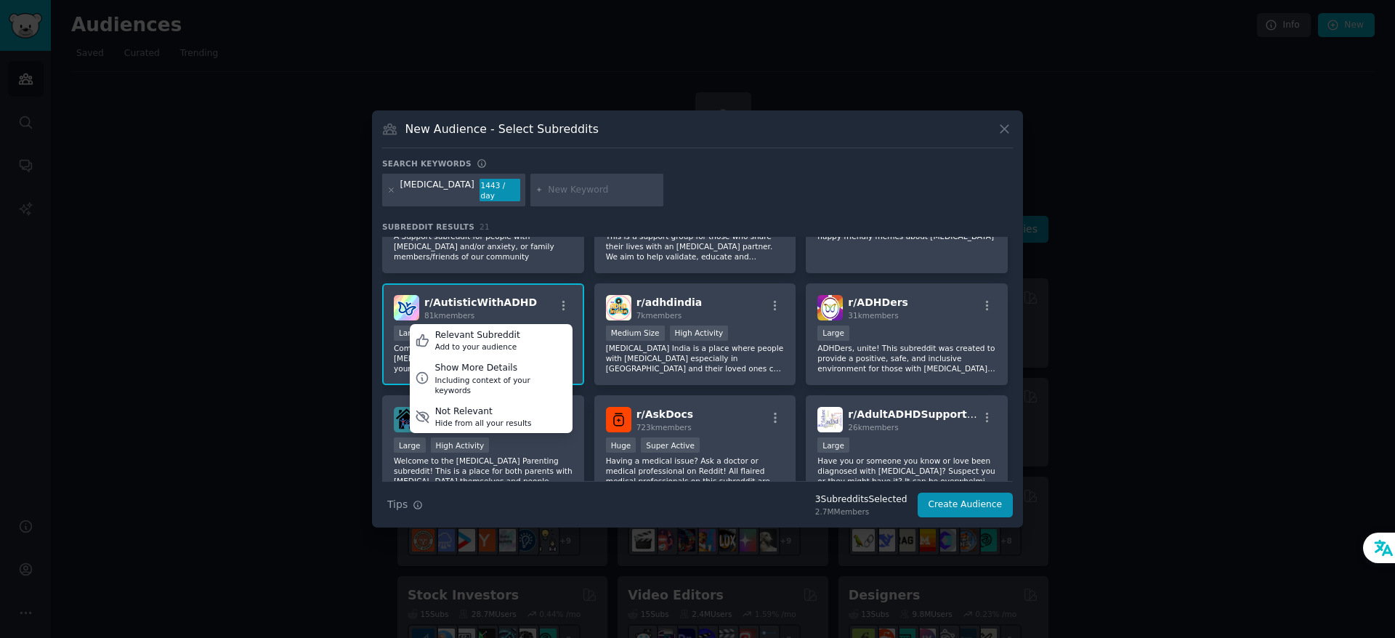
click at [542, 303] on div "r/ AutisticWithADHD 81k members Relevant Subreddit Add to your audience Show Mo…" at bounding box center [483, 307] width 179 height 25
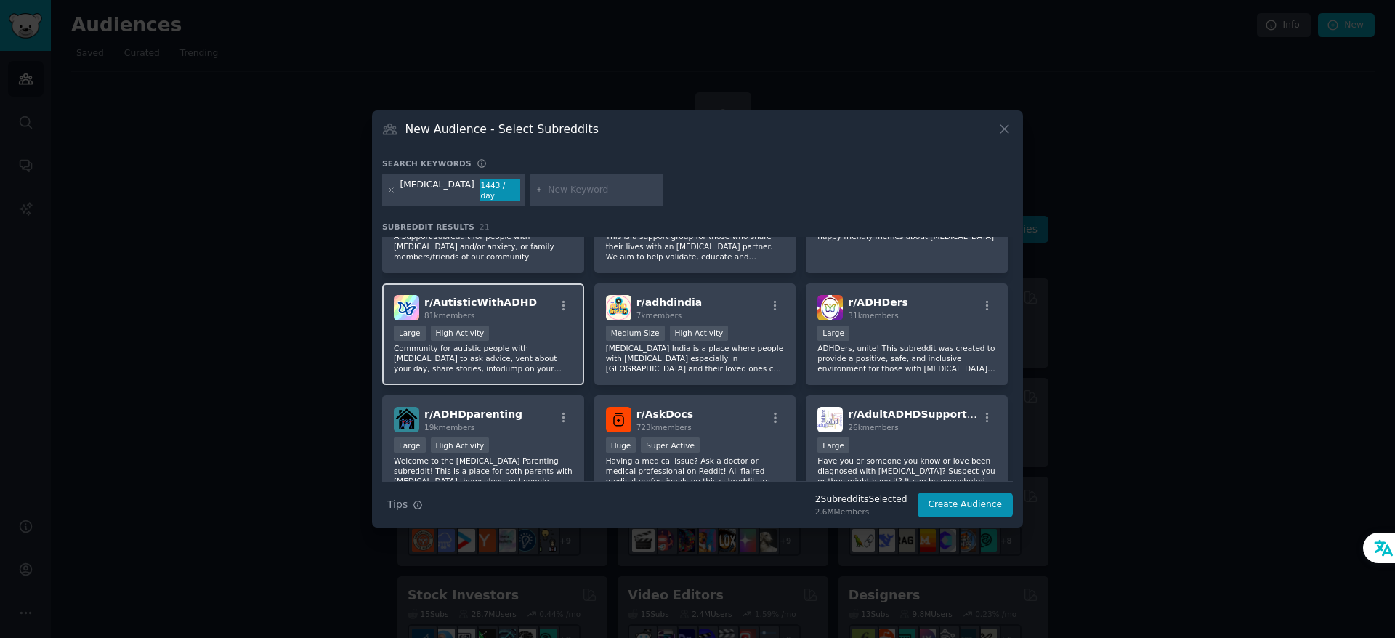
click at [542, 303] on div "r/ AutisticWithADHD 81k members" at bounding box center [483, 307] width 179 height 25
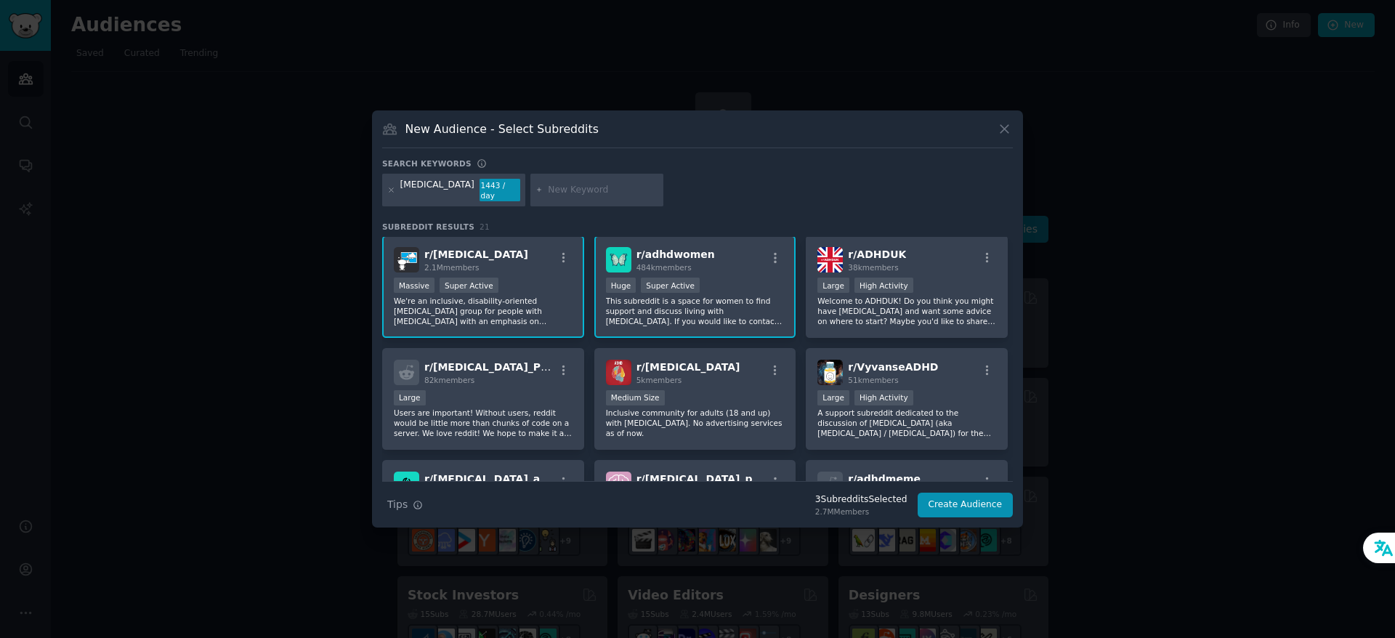
scroll to position [0, 0]
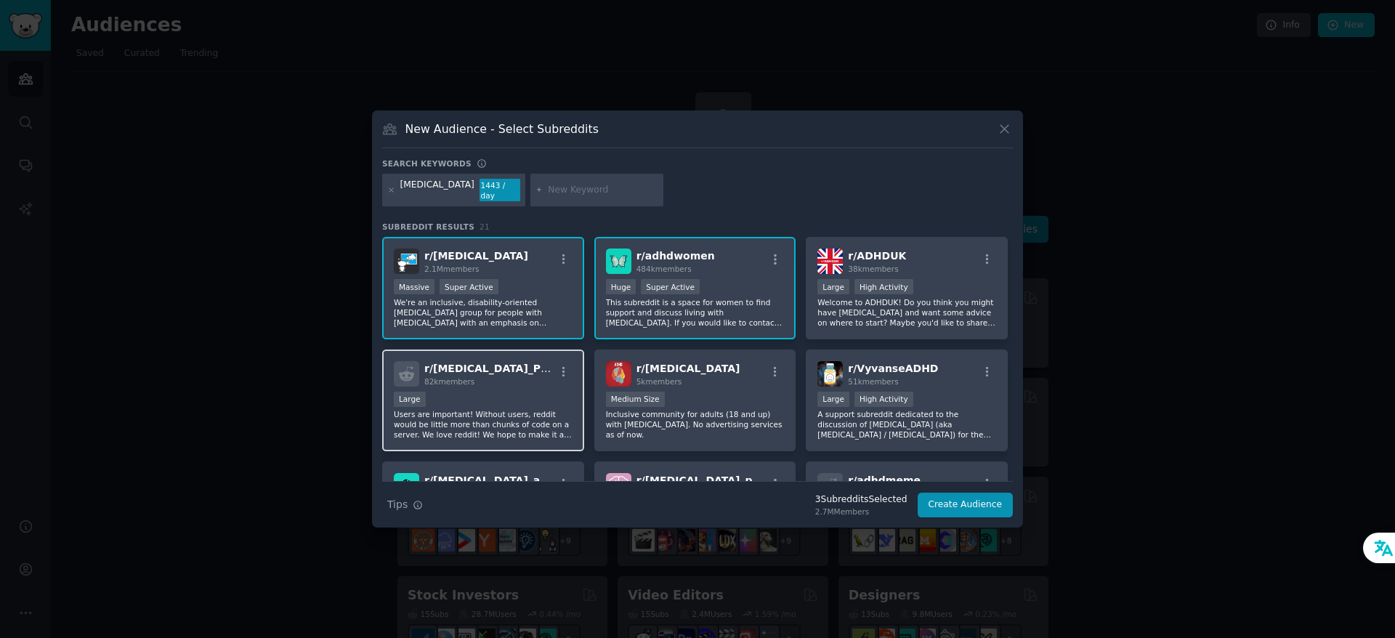
click at [532, 434] on p "Users are important! Without users, reddit would be little more than chunks of …" at bounding box center [483, 424] width 179 height 31
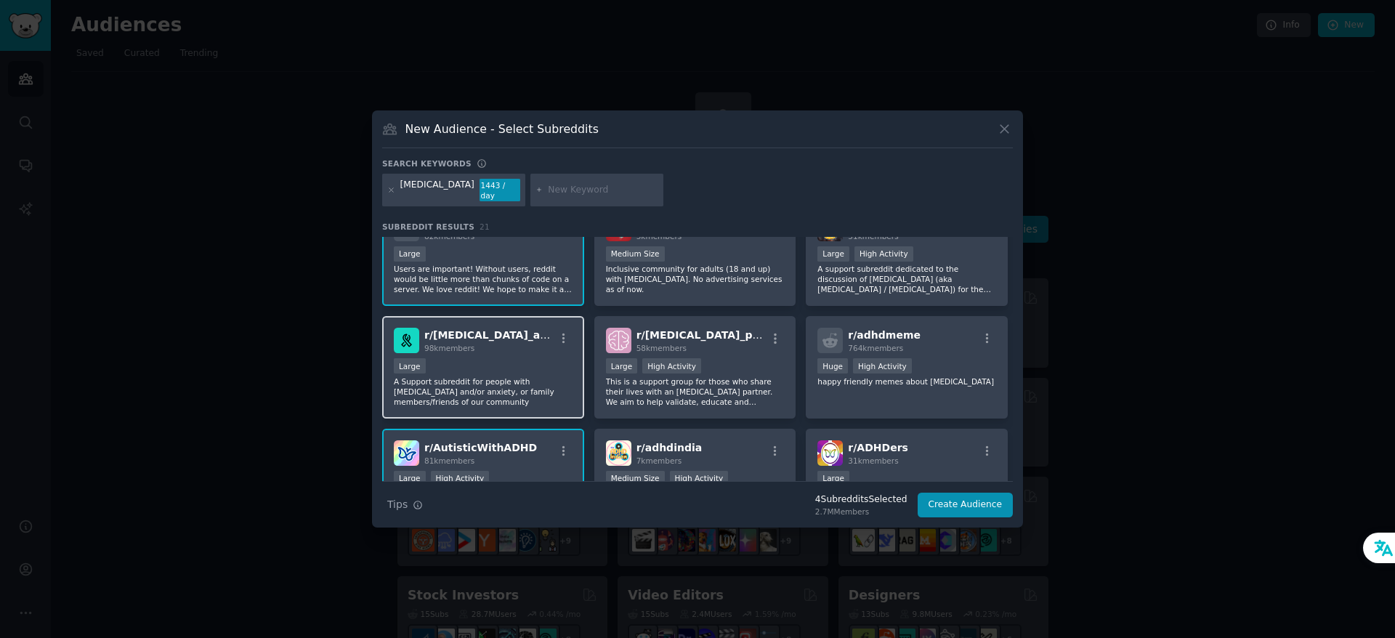
scroll to position [73, 0]
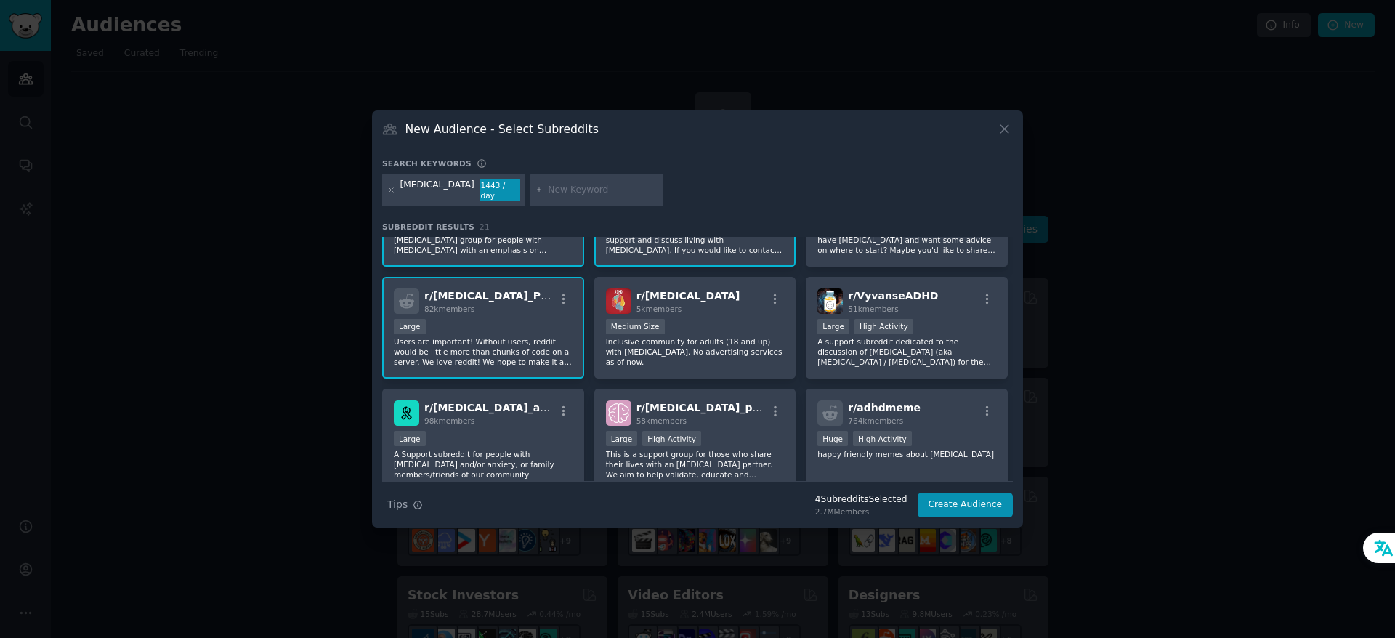
click at [549, 315] on div "r/ [MEDICAL_DATA]_Programmers 82k members Large Users are important! Without us…" at bounding box center [483, 328] width 202 height 102
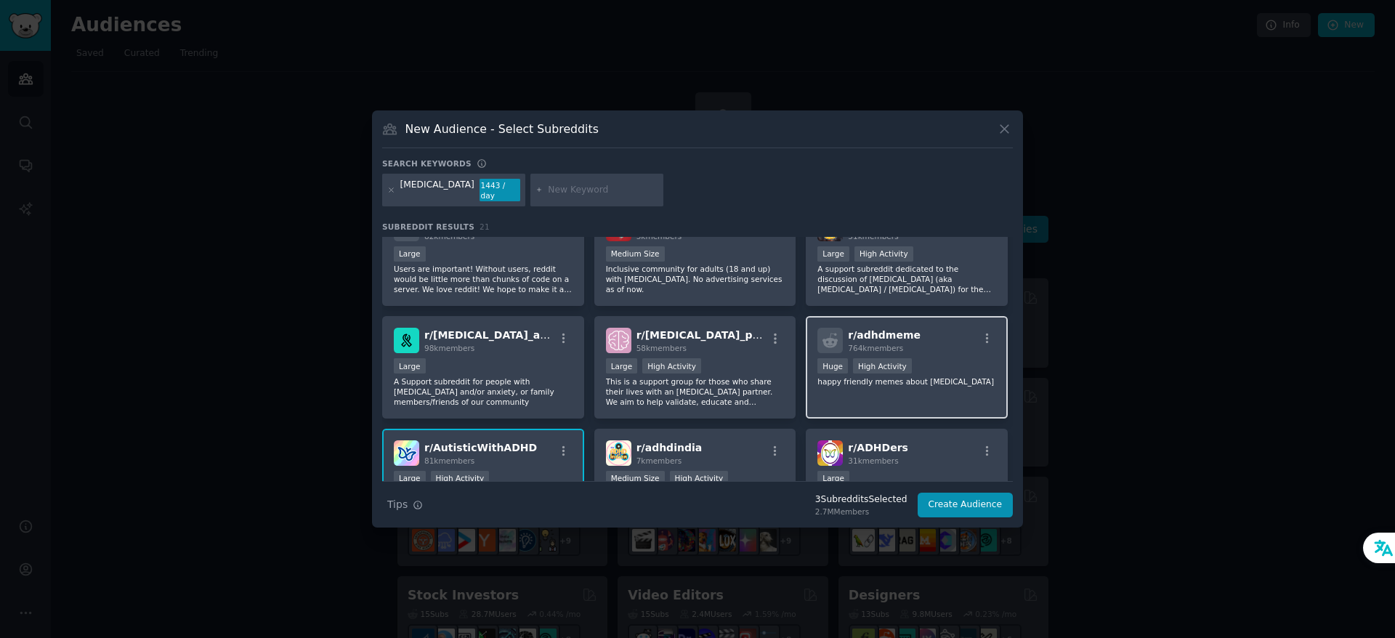
click at [955, 365] on div ">= 80th percentile for submissions / day Huge High Activity" at bounding box center [906, 367] width 179 height 18
click at [980, 508] on button "Create Audience" at bounding box center [965, 505] width 96 height 25
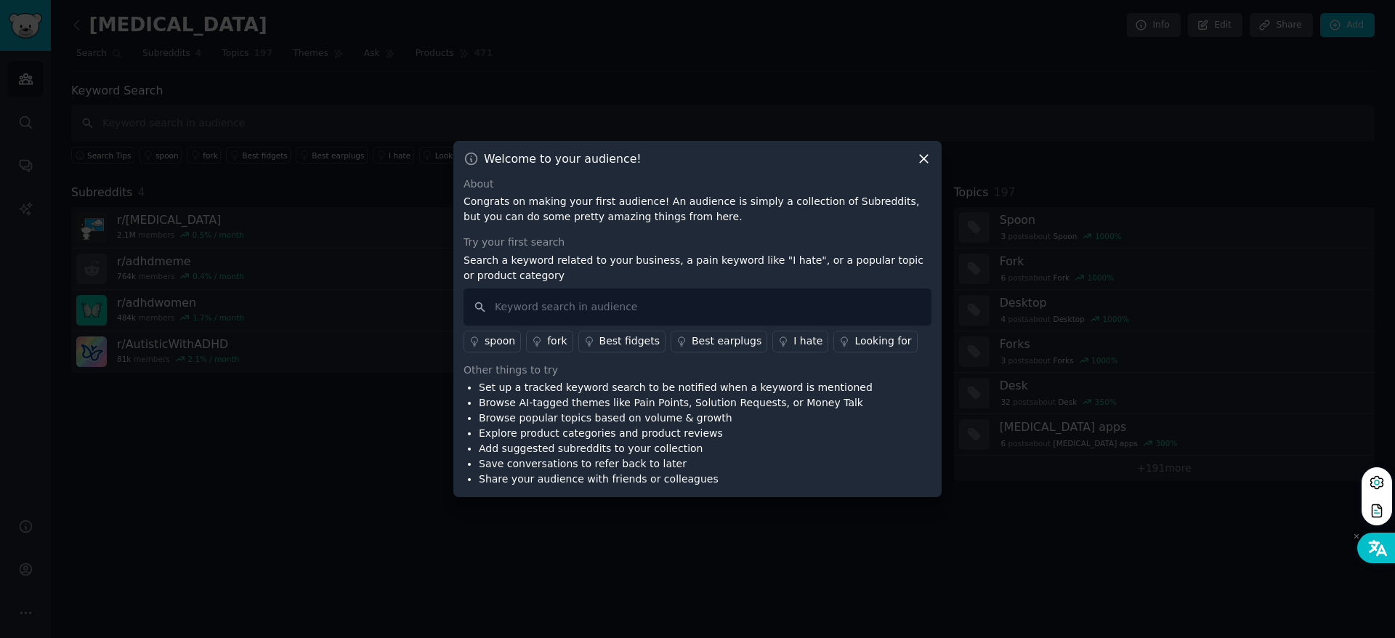
click at [1361, 551] on div at bounding box center [1376, 547] width 38 height 31
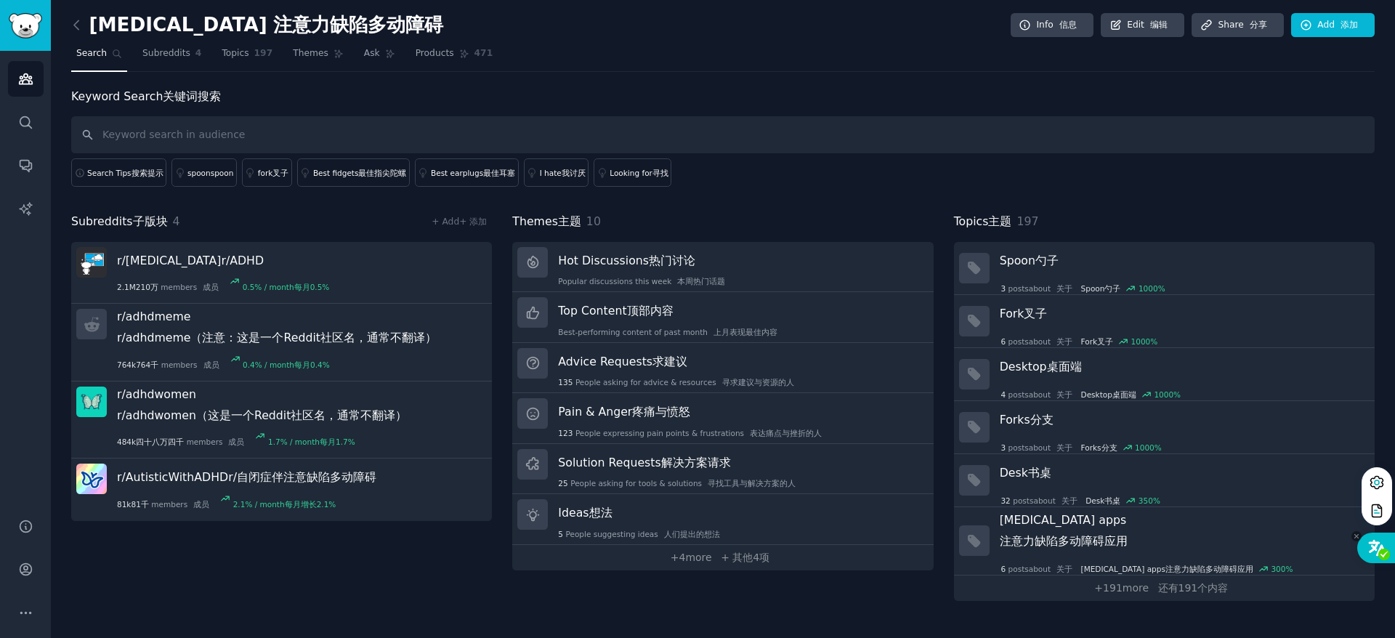
click at [1371, 545] on icon at bounding box center [1376, 547] width 19 height 17
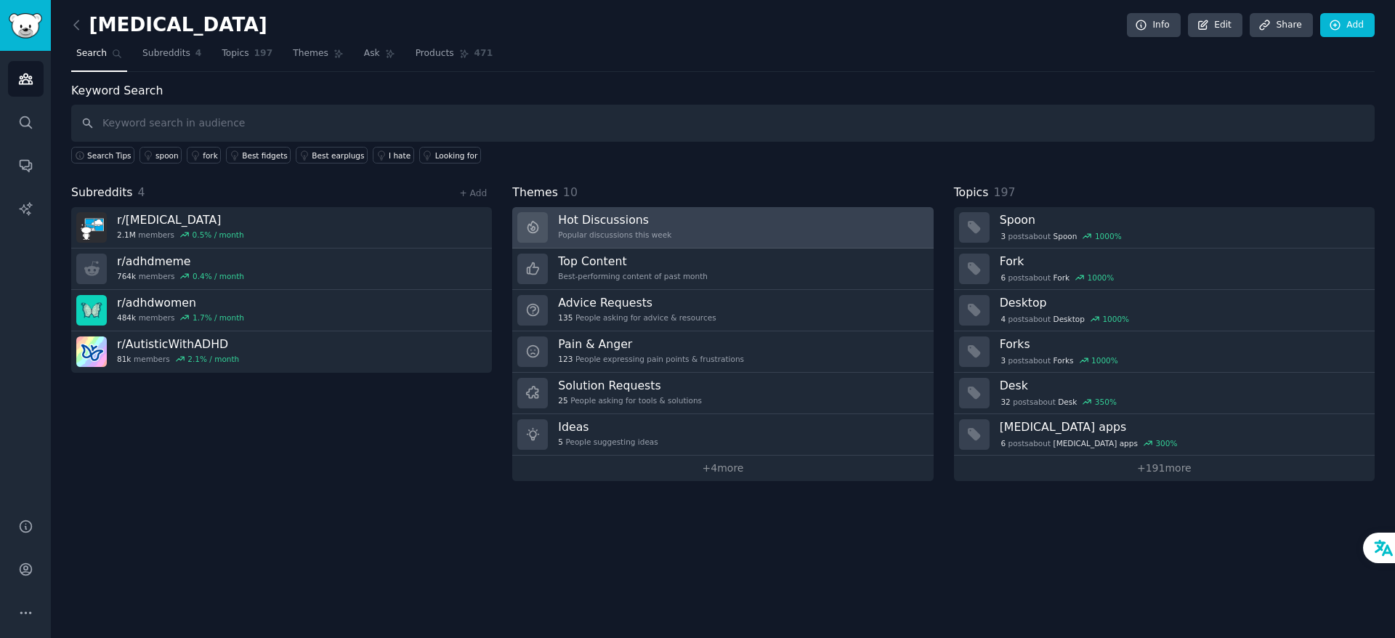
click at [677, 227] on link "Hot Discussions Popular discussions this week" at bounding box center [722, 227] width 421 height 41
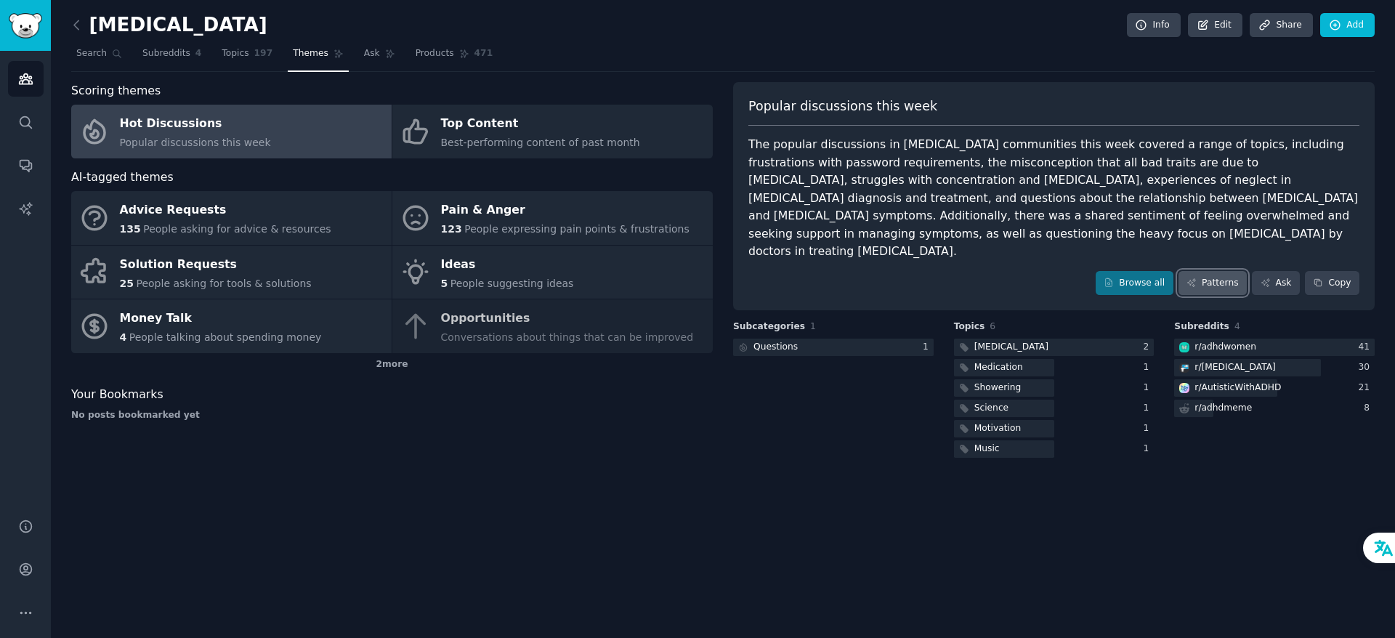
click at [1214, 271] on link "Patterns" at bounding box center [1212, 283] width 68 height 25
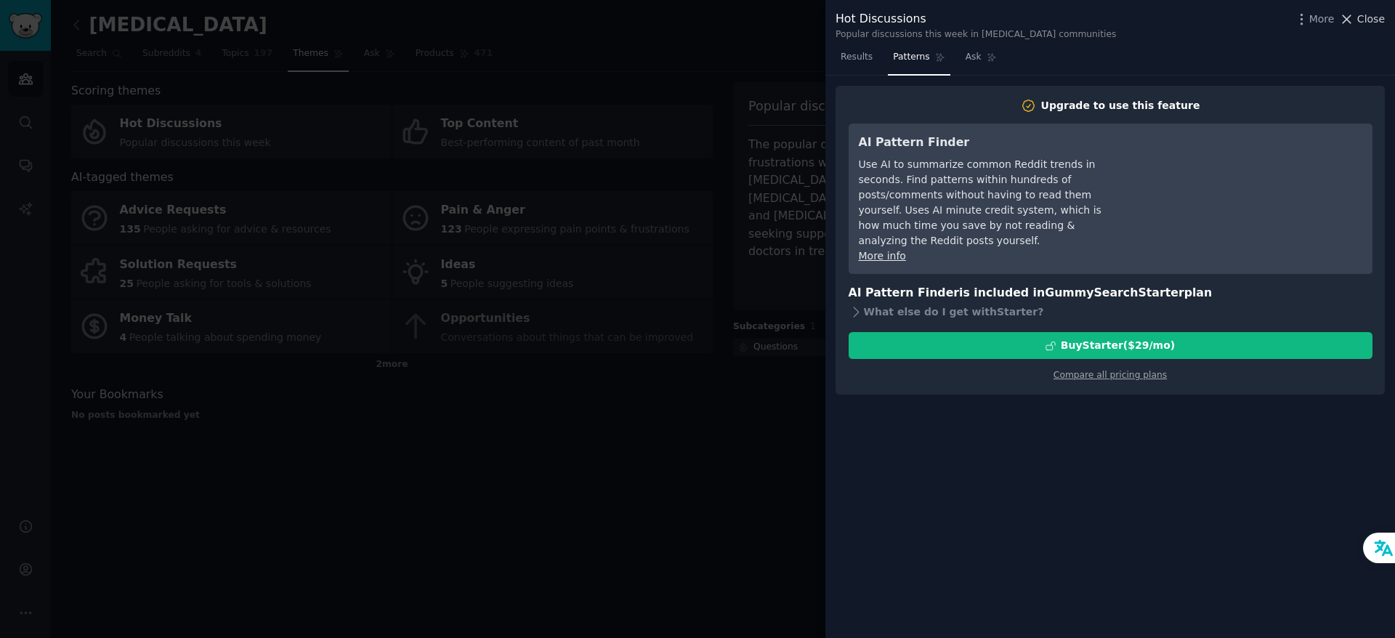
click at [1372, 15] on span "Close" at bounding box center [1371, 19] width 28 height 15
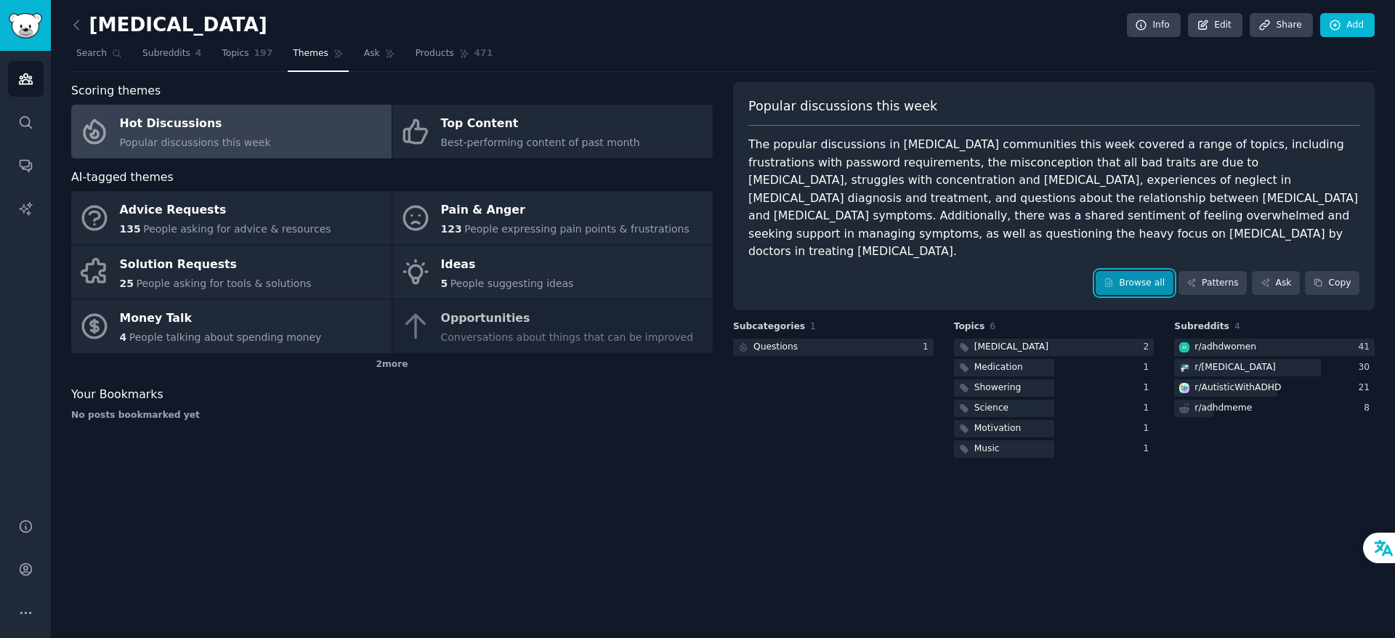
click at [1159, 271] on link "Browse all" at bounding box center [1134, 283] width 78 height 25
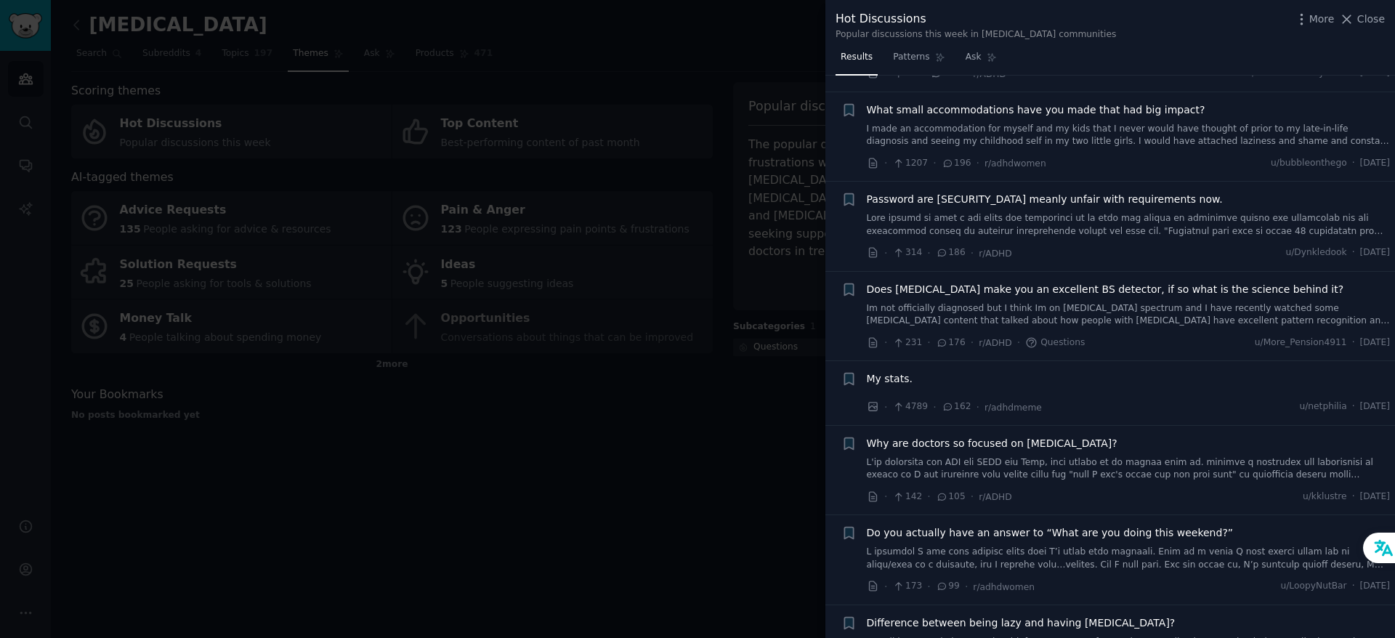
scroll to position [436, 0]
